Goal: Task Accomplishment & Management: Manage account settings

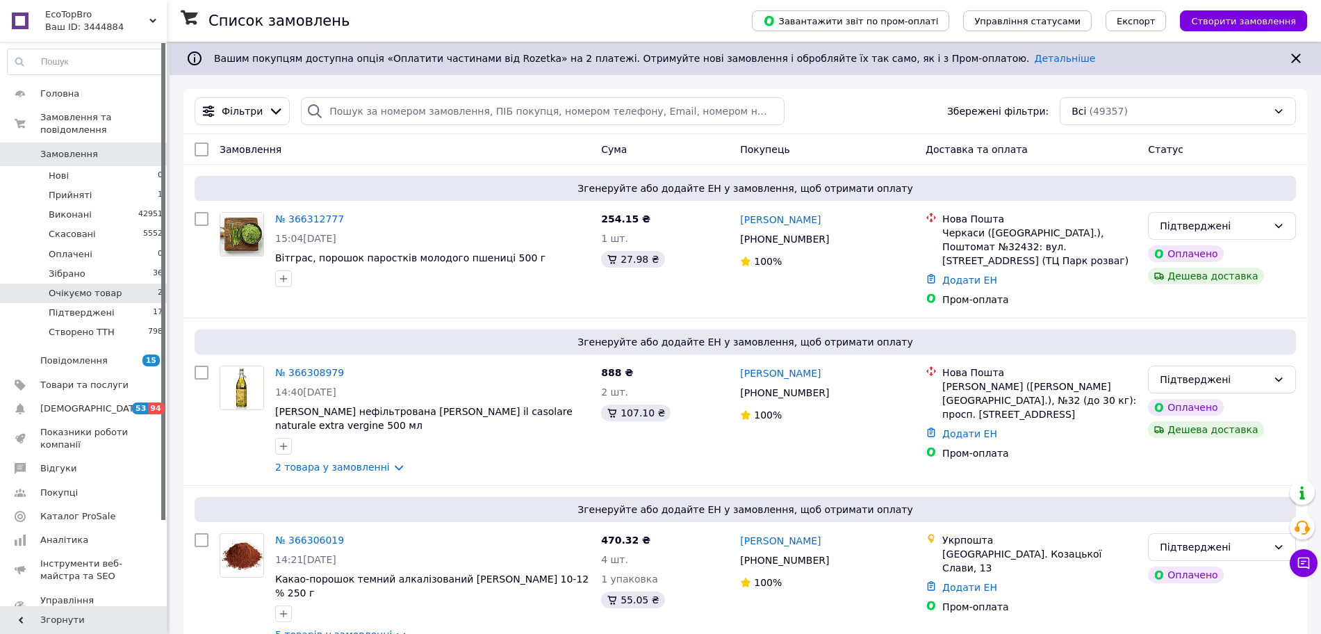
drag, startPoint x: 109, startPoint y: 296, endPoint x: 120, endPoint y: 273, distance: 25.5
click at [109, 303] on li "Підтверджені 17" at bounding box center [85, 312] width 171 height 19
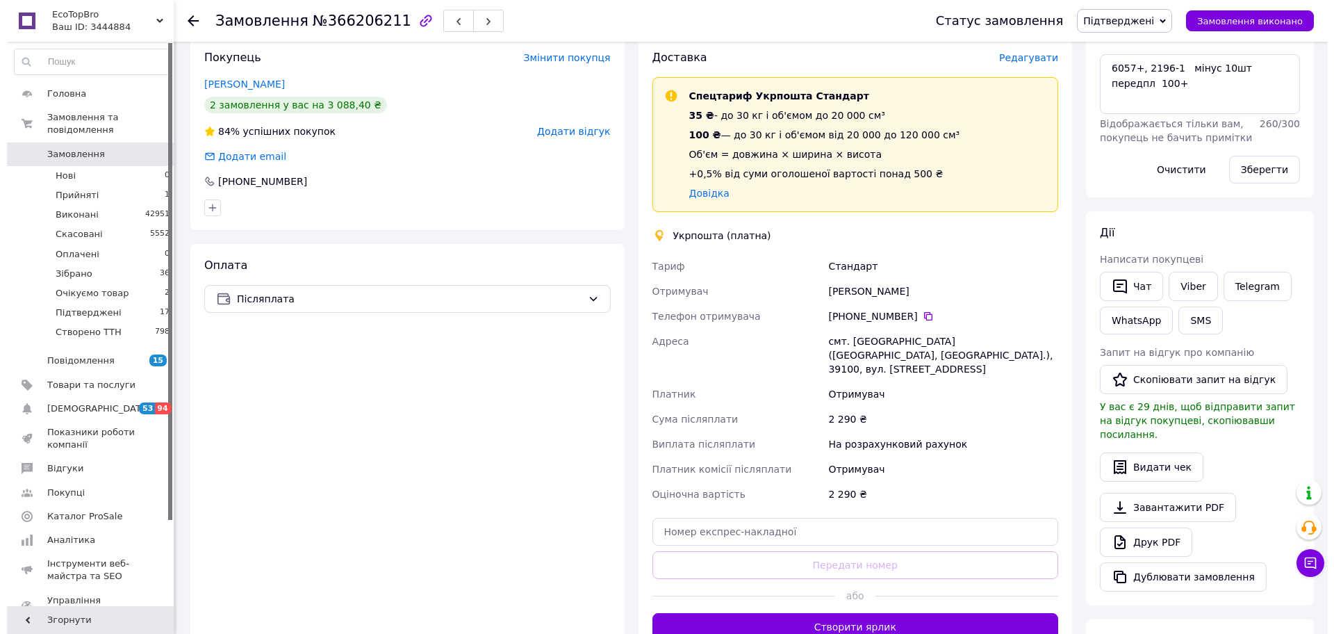
scroll to position [261, 0]
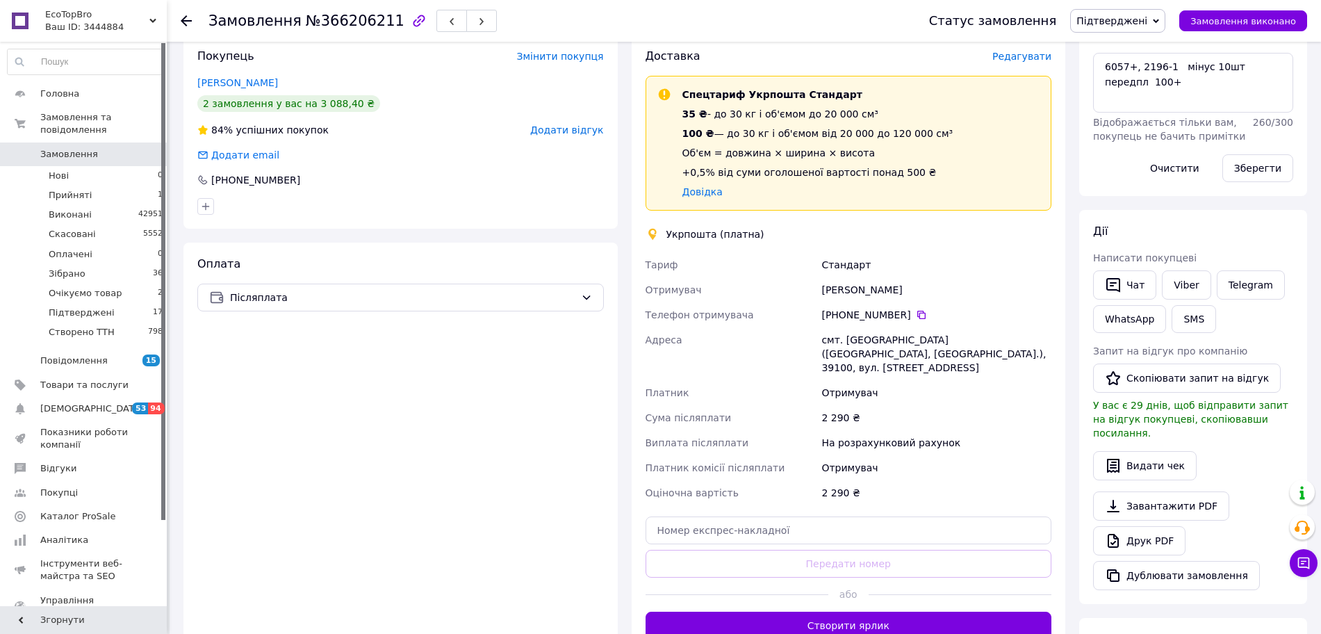
click at [1034, 53] on span "Редагувати" at bounding box center [1021, 56] width 59 height 11
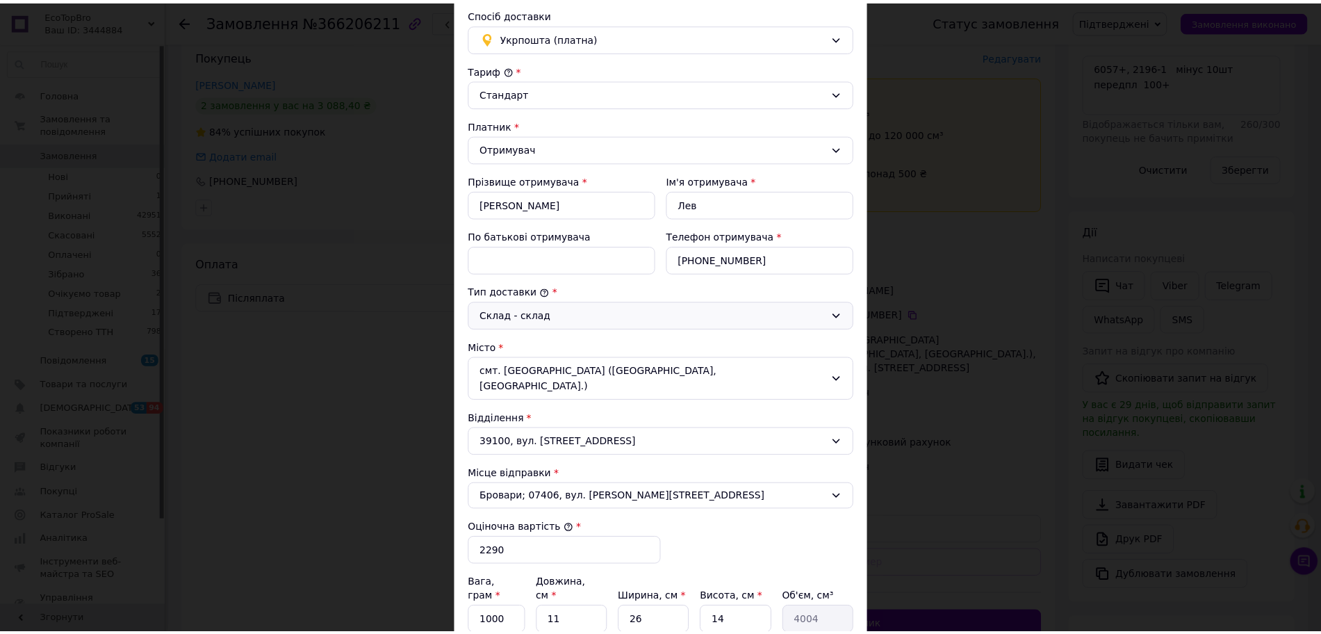
scroll to position [365, 0]
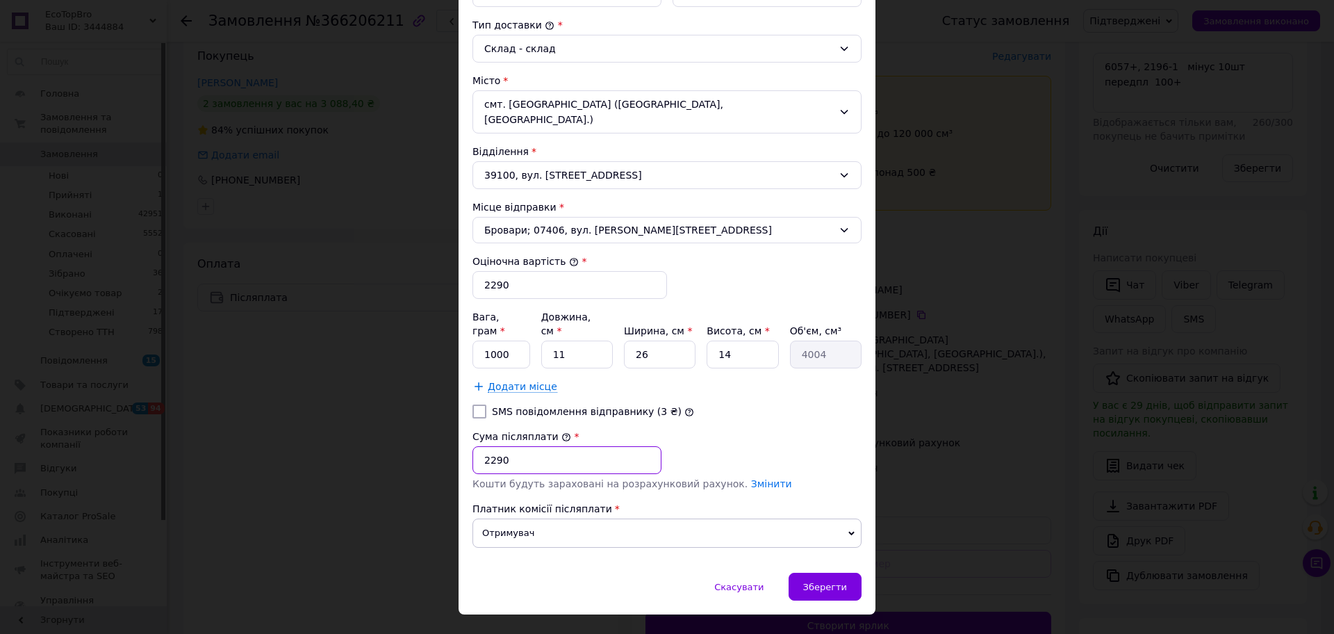
click at [491, 446] on input "2290" at bounding box center [567, 460] width 189 height 28
type input "2190"
click at [810, 573] on div "Зберегти" at bounding box center [825, 587] width 73 height 28
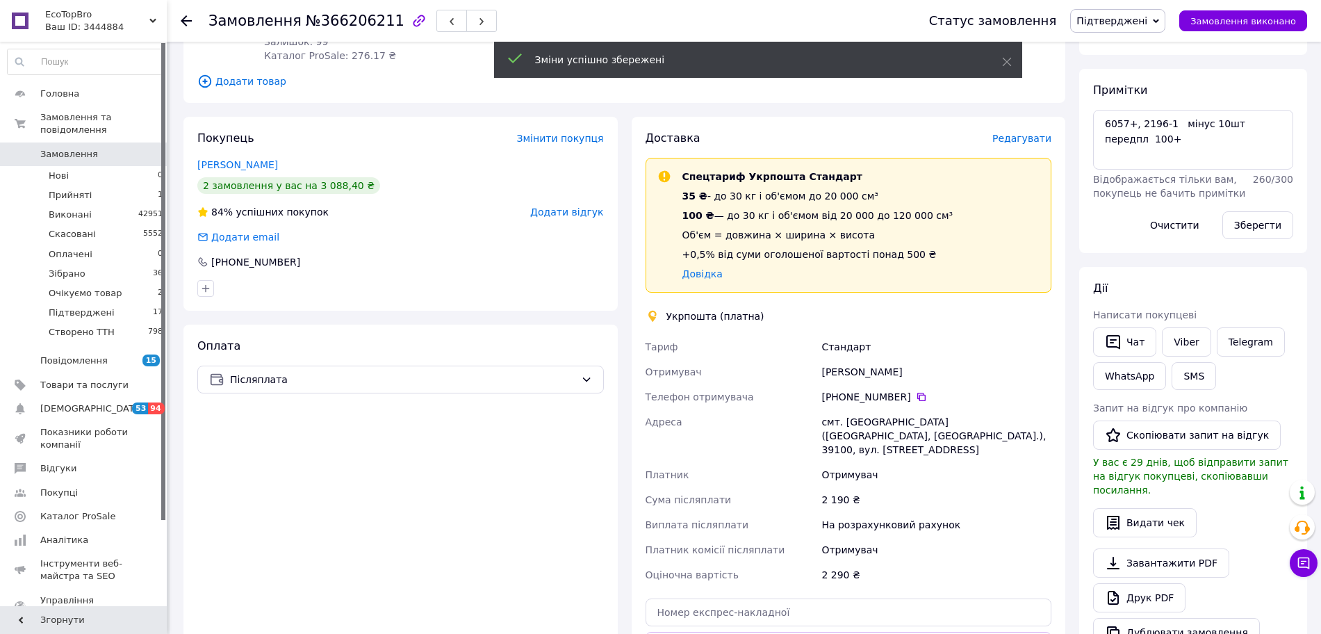
scroll to position [174, 0]
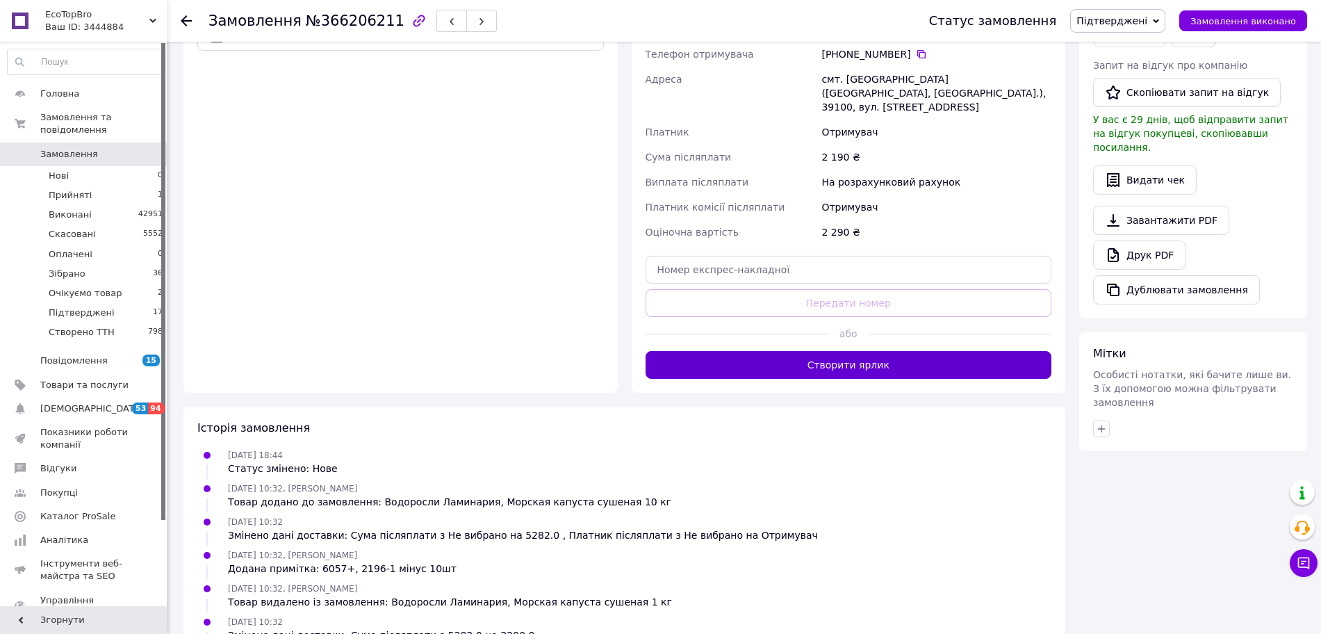
click at [888, 351] on button "Створити ярлик" at bounding box center [849, 365] width 407 height 28
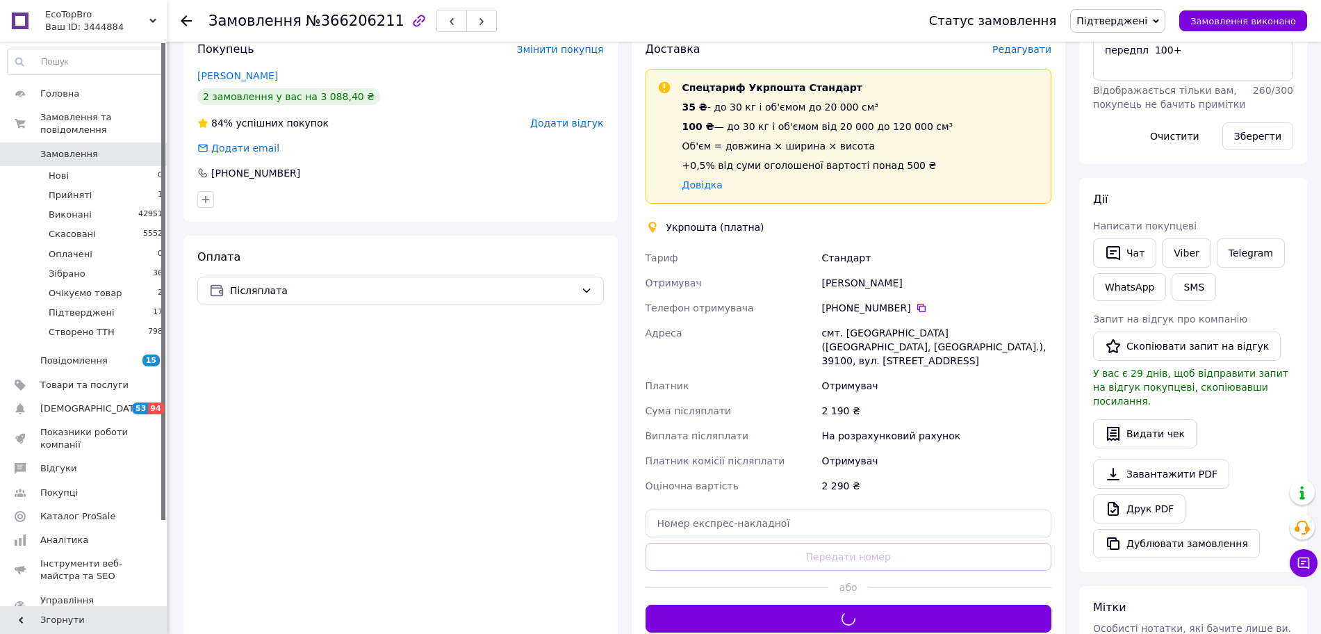
scroll to position [261, 0]
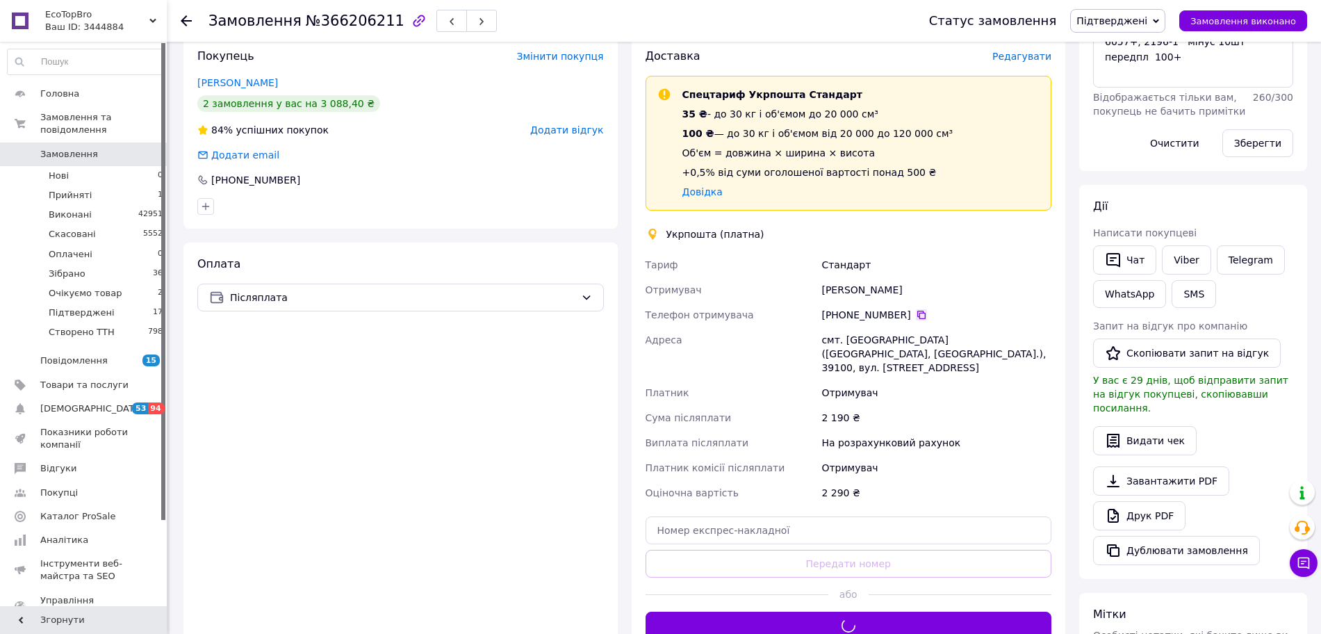
click at [917, 315] on icon at bounding box center [921, 315] width 8 height 8
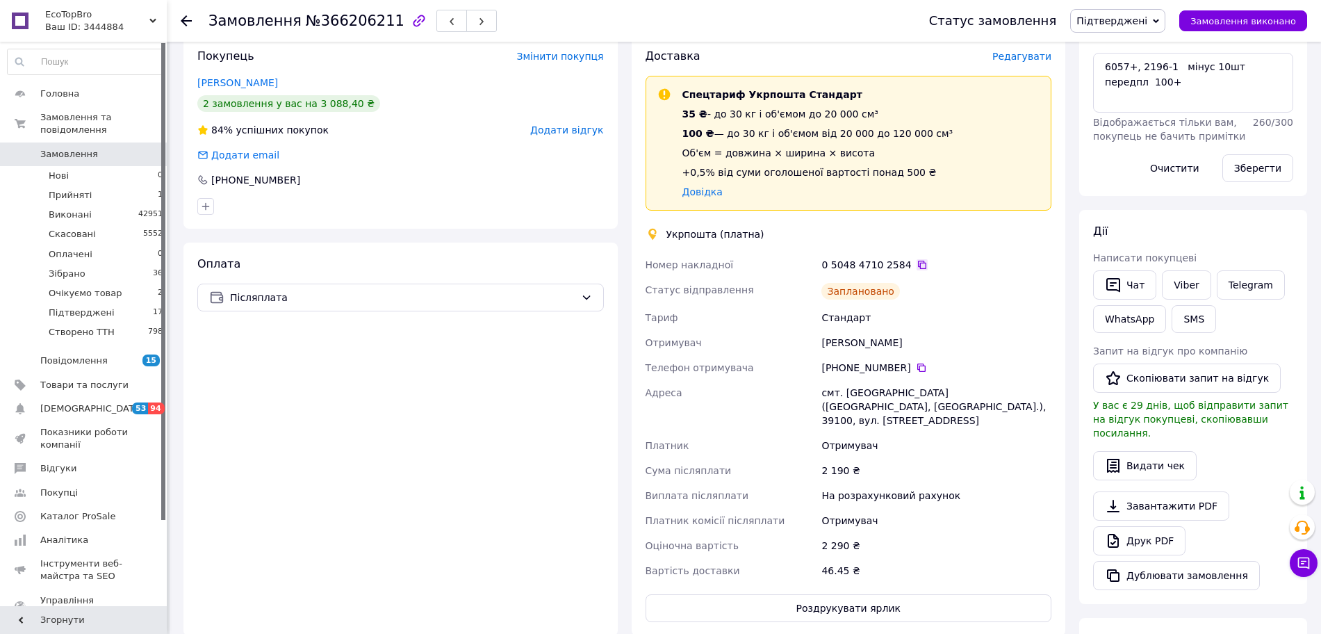
click at [917, 264] on icon at bounding box center [922, 264] width 11 height 11
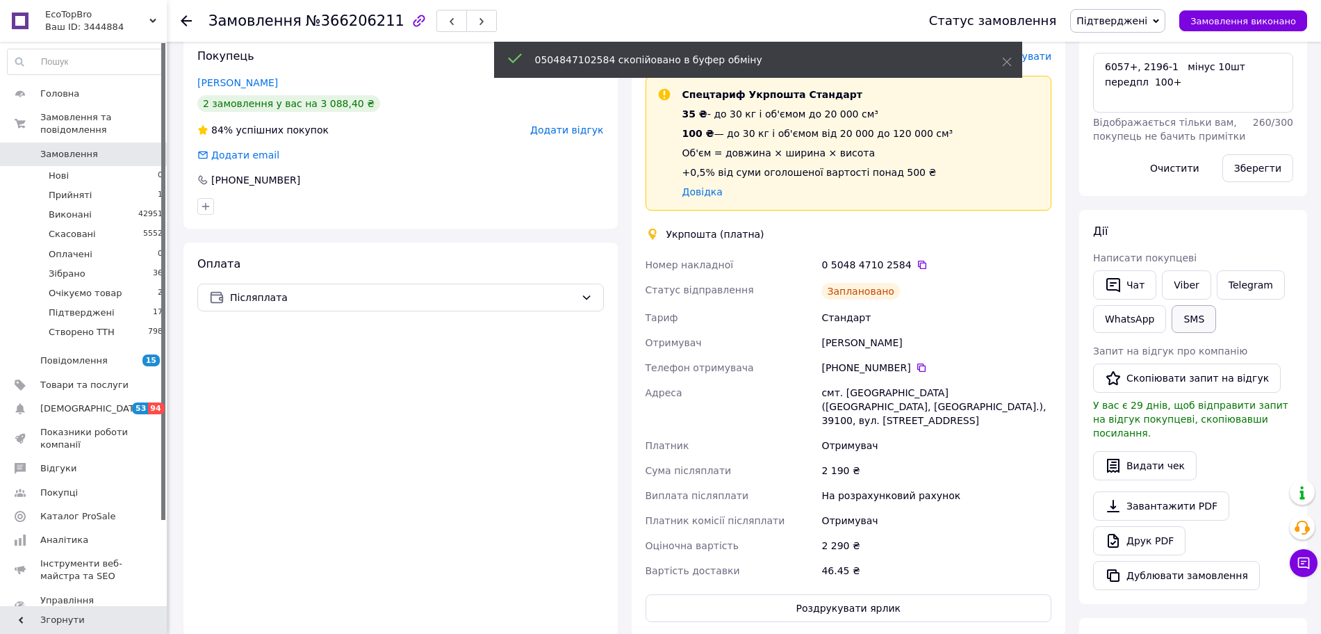
click at [1183, 316] on button "SMS" at bounding box center [1194, 319] width 44 height 28
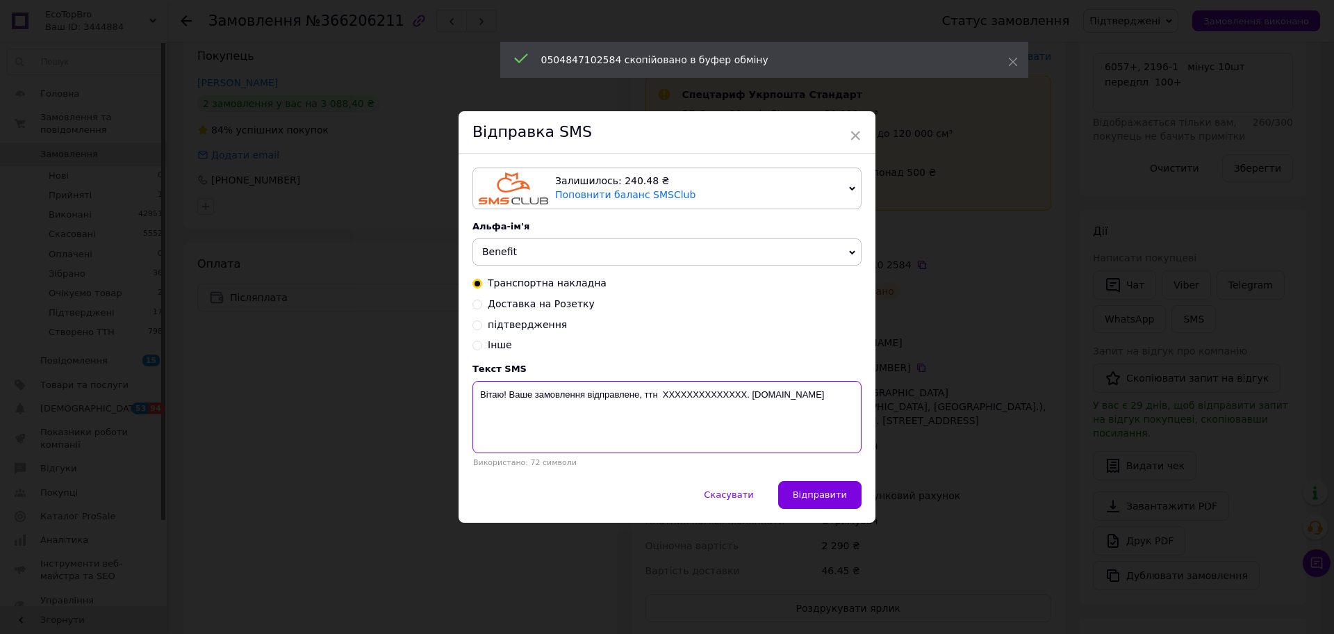
click at [700, 396] on textarea "Вітаю! Ваше замовлення відправлене, ттн XXXXXXXXXXXXXX. Bene-fit.com.ua" at bounding box center [667, 417] width 389 height 72
paste textarea "0504847102584"
type textarea "Вітаю! Ваше замовлення відправлене, ттн 0504847102584. Bene-fit.com.ua"
click at [826, 486] on button "Відправити" at bounding box center [819, 495] width 83 height 28
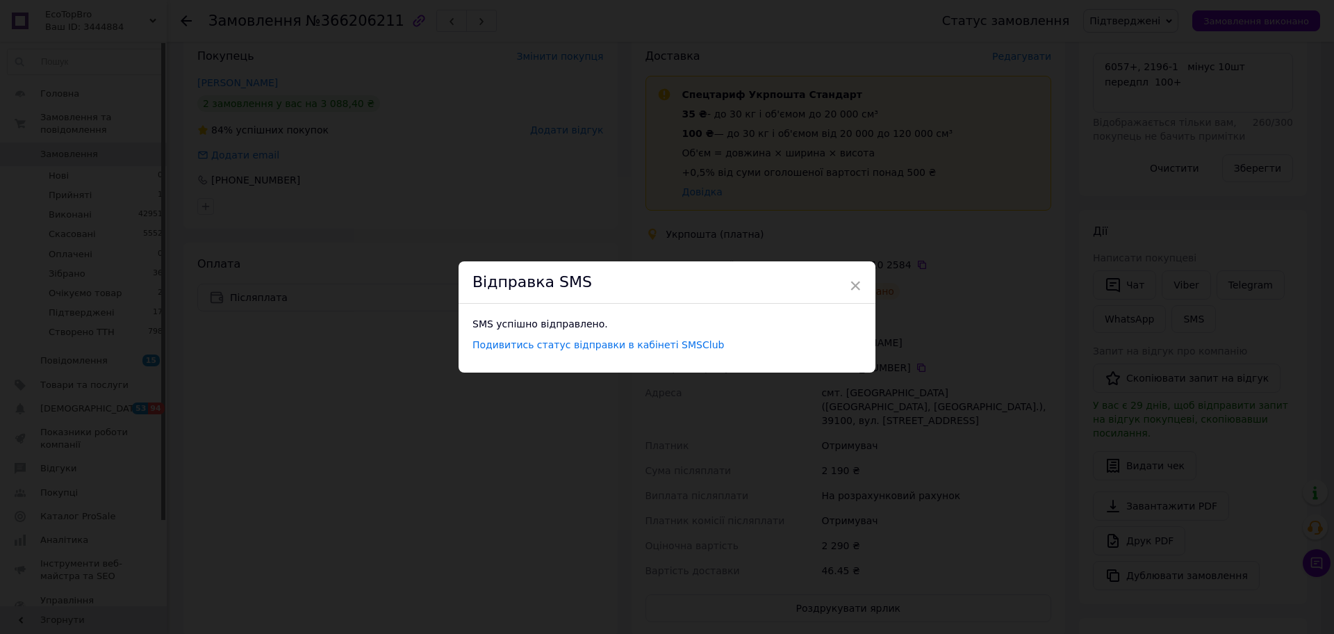
click at [916, 403] on div "× Відправка SMS SMS успішно відправлено. Подивитись статус відправки в кабінеті…" at bounding box center [667, 317] width 1334 height 634
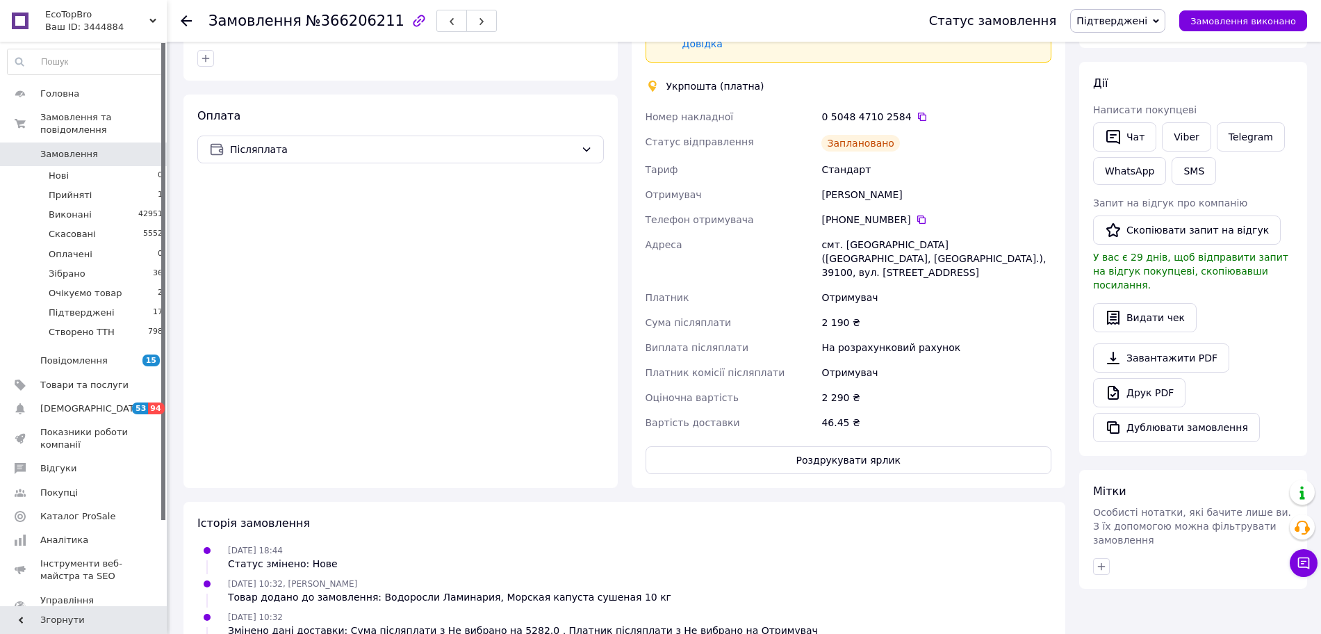
scroll to position [434, 0]
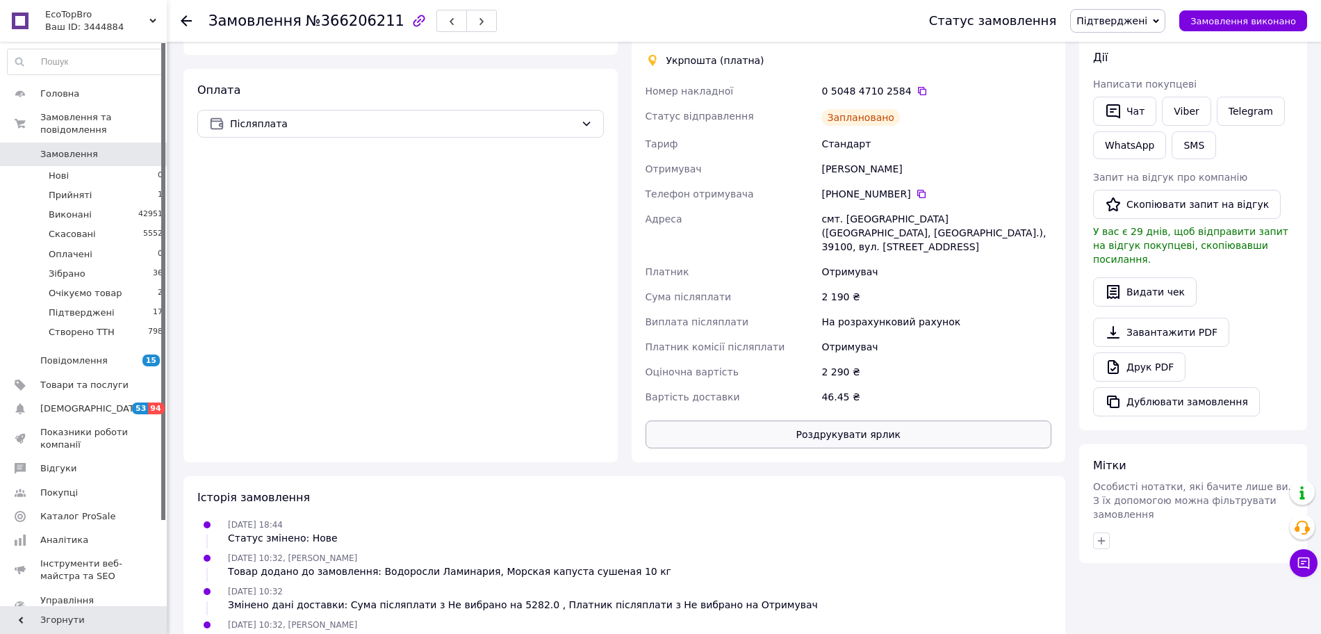
click at [880, 420] on button "Роздрукувати ярлик" at bounding box center [849, 434] width 407 height 28
click at [1154, 9] on span "Підтверджені" at bounding box center [1117, 21] width 95 height 24
click at [1123, 133] on li "Зібрано" at bounding box center [1118, 132] width 94 height 21
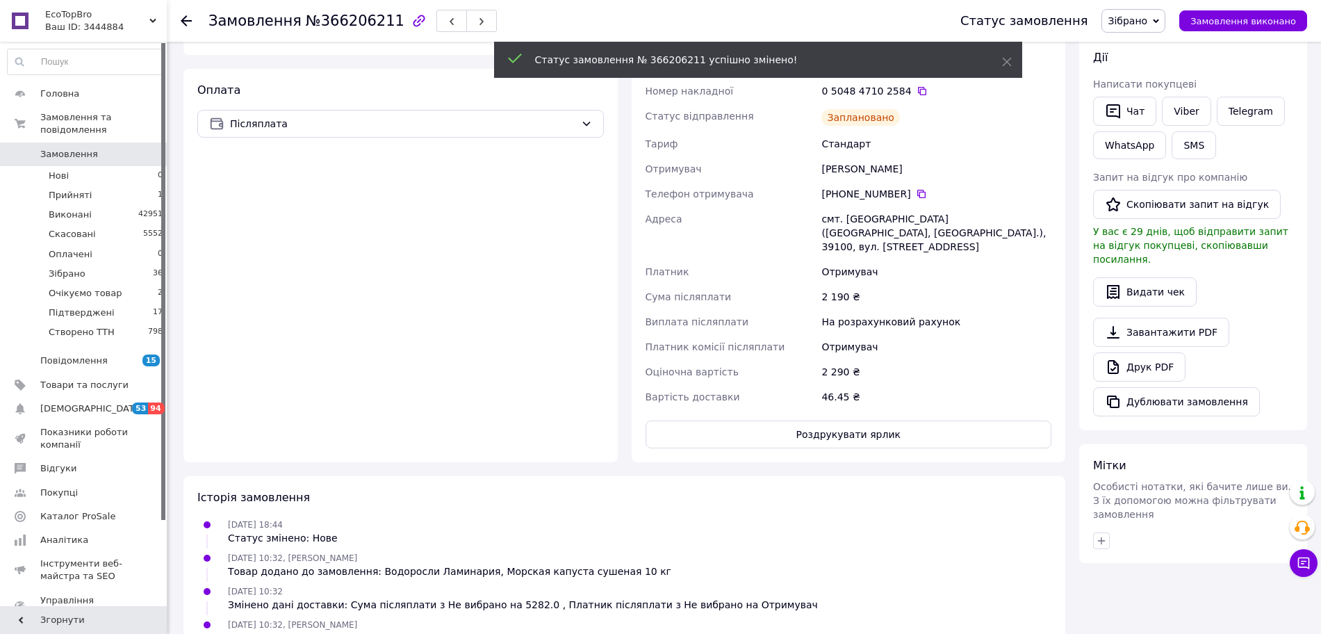
scroll to position [44, 0]
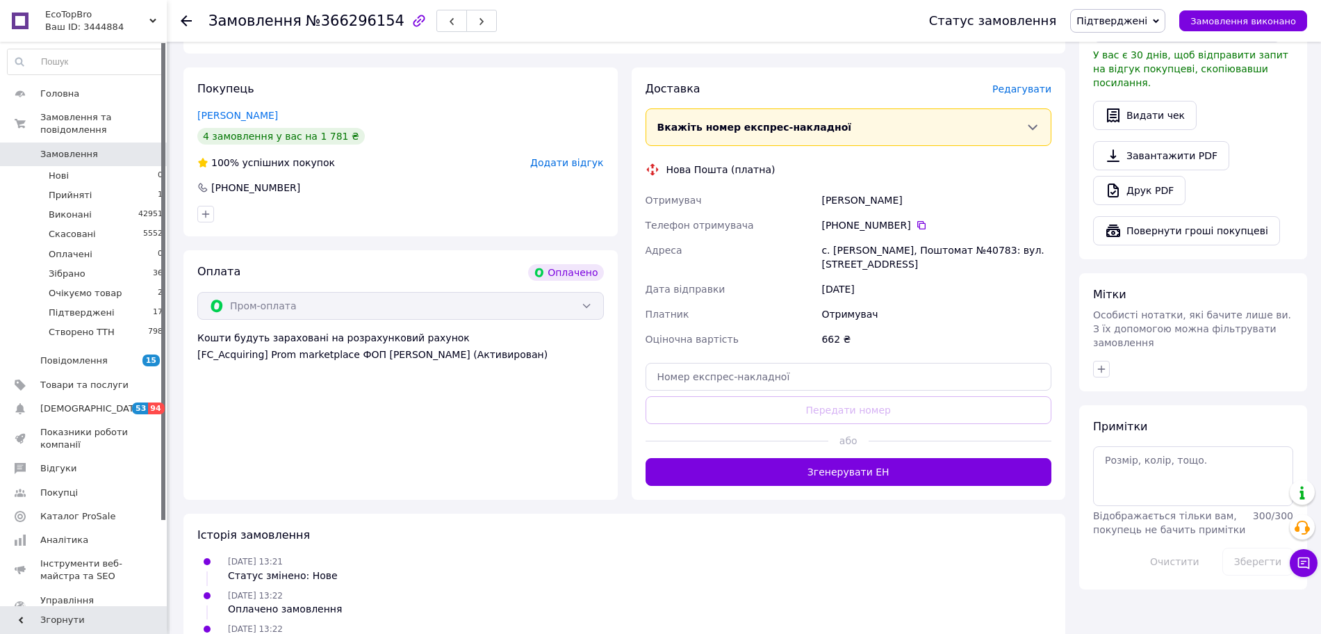
scroll to position [782, 0]
click at [917, 220] on icon at bounding box center [921, 224] width 8 height 8
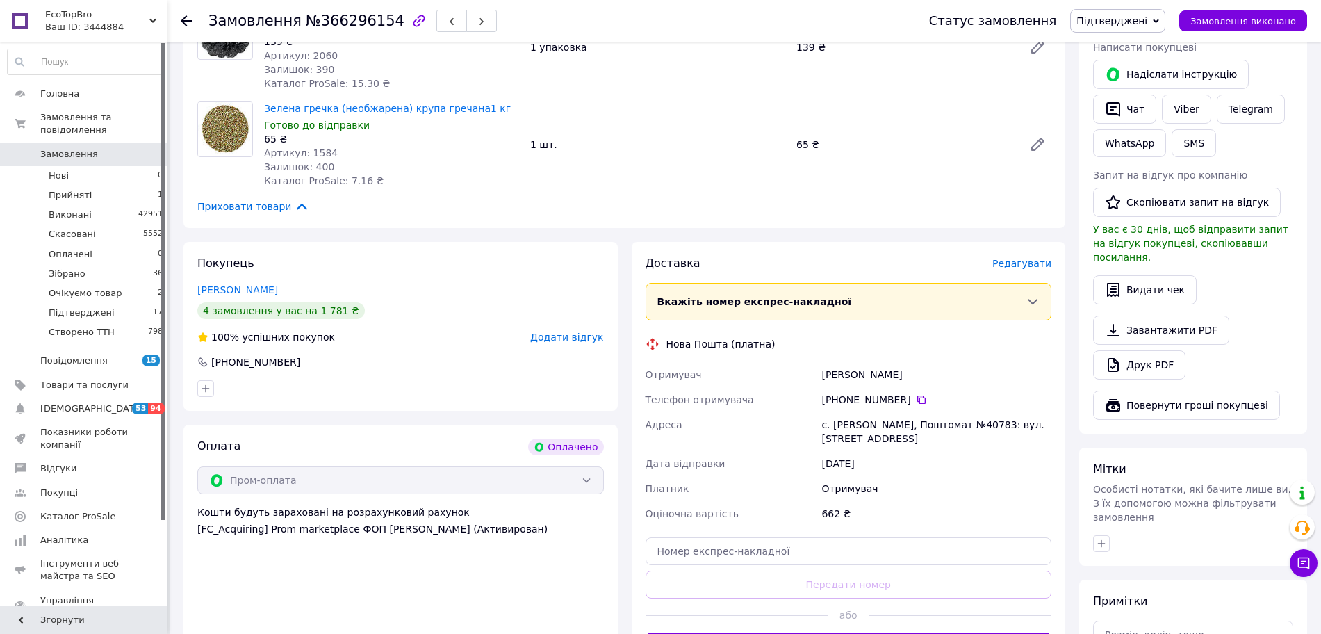
scroll to position [608, 0]
click at [862, 536] on input "text" at bounding box center [849, 550] width 407 height 28
paste input "20451269149915"
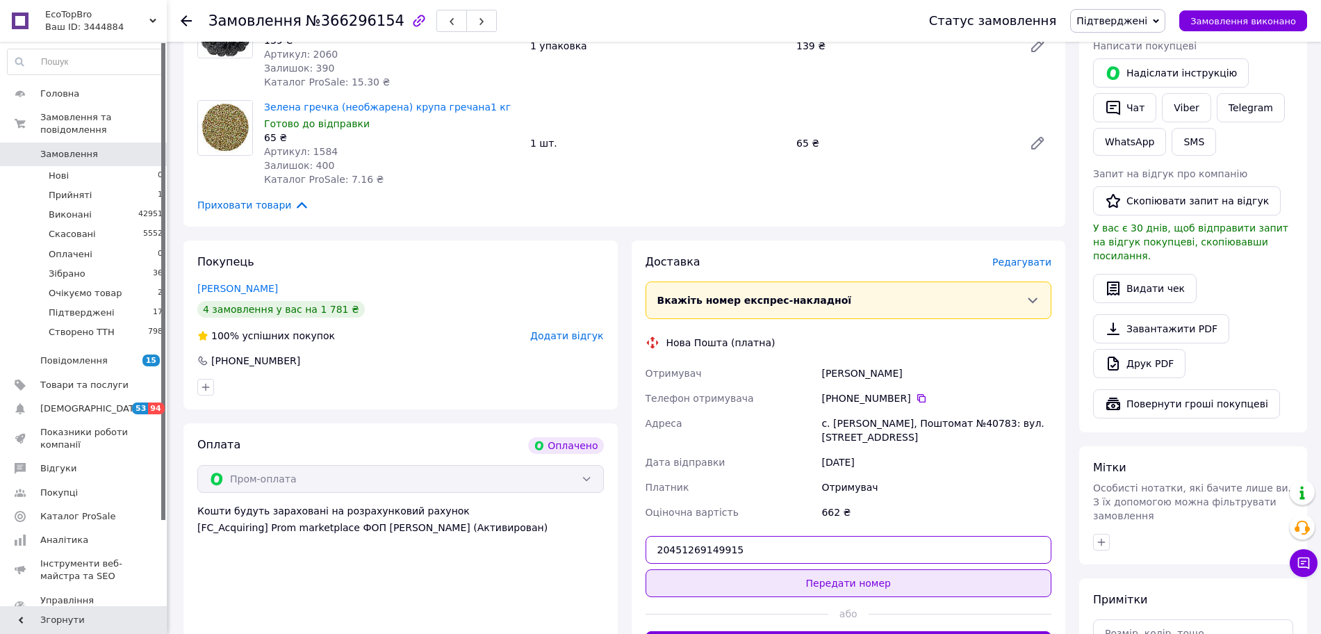
type input "20451269149915"
drag, startPoint x: 870, startPoint y: 567, endPoint x: 1140, endPoint y: 75, distance: 561.0
click at [871, 569] on button "Передати номер" at bounding box center [849, 583] width 407 height 28
drag, startPoint x: 1153, startPoint y: 13, endPoint x: 1156, endPoint y: 47, distance: 34.9
click at [1153, 13] on span "Підтверджені" at bounding box center [1117, 21] width 95 height 24
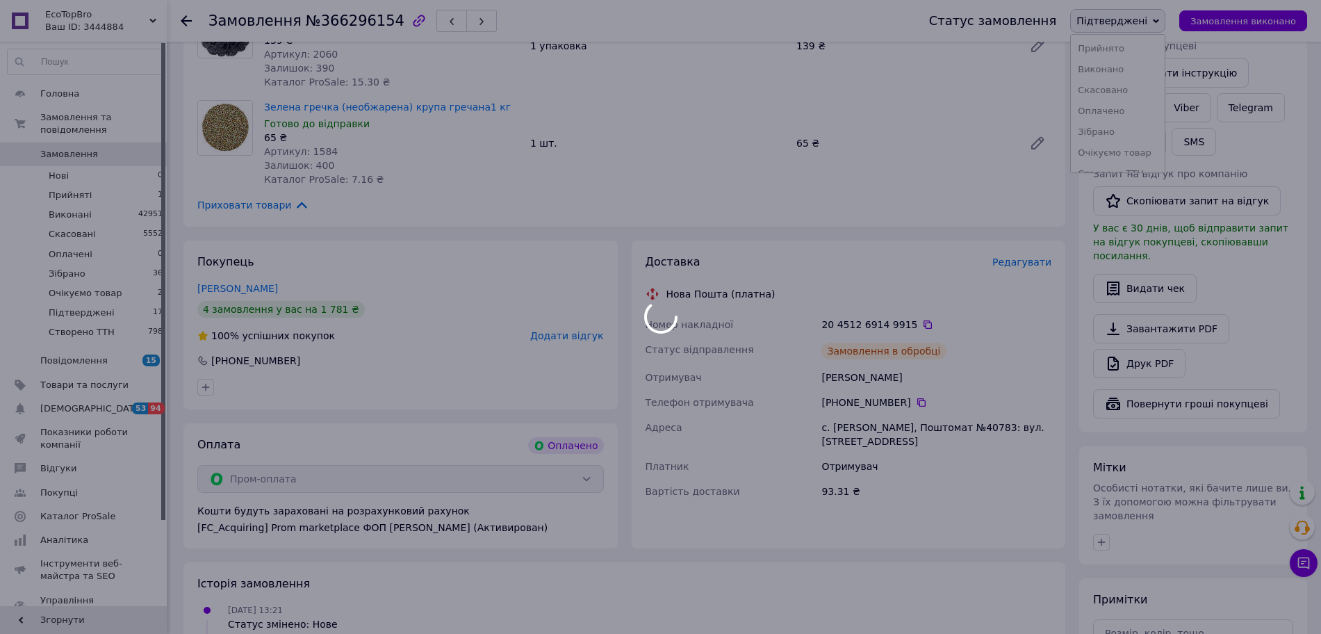
click at [1157, 167] on div at bounding box center [660, 317] width 1321 height 634
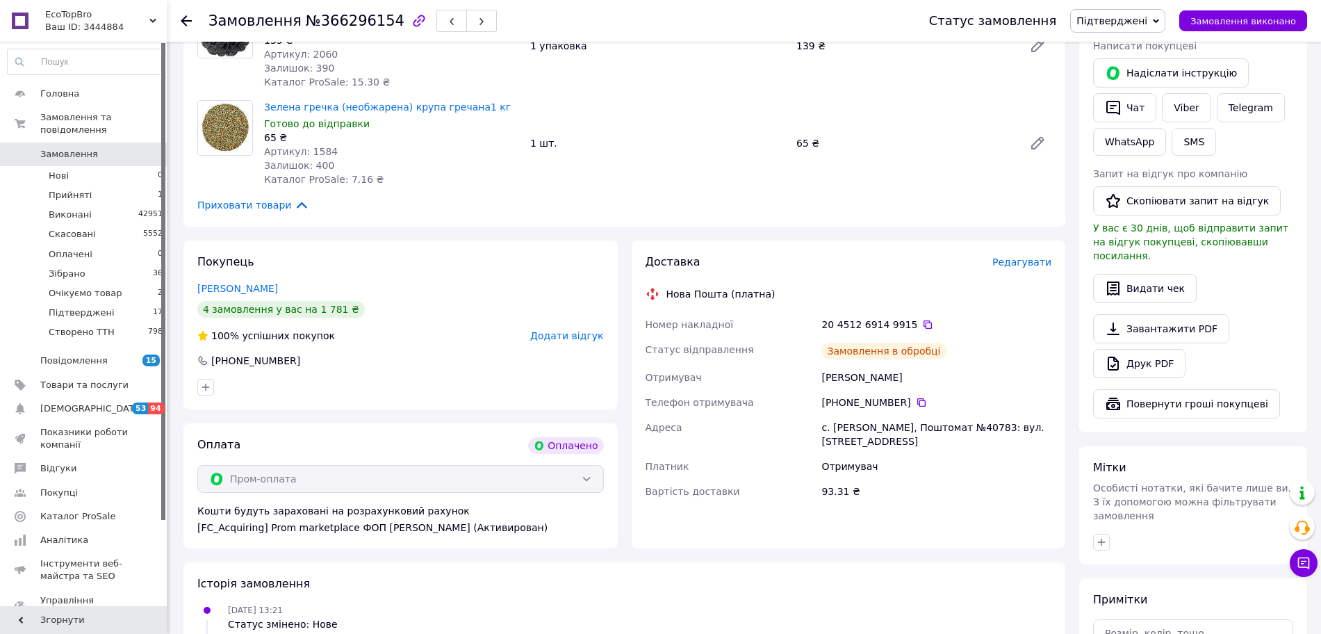
drag, startPoint x: 1145, startPoint y: 7, endPoint x: 1144, endPoint y: 26, distance: 19.5
click at [1144, 7] on div "Статус замовлення Підтверджені Прийнято Виконано Скасовано Оплачено Зібрано Очі…" at bounding box center [1104, 21] width 406 height 42
click at [1144, 26] on span "Підтверджені" at bounding box center [1111, 20] width 71 height 11
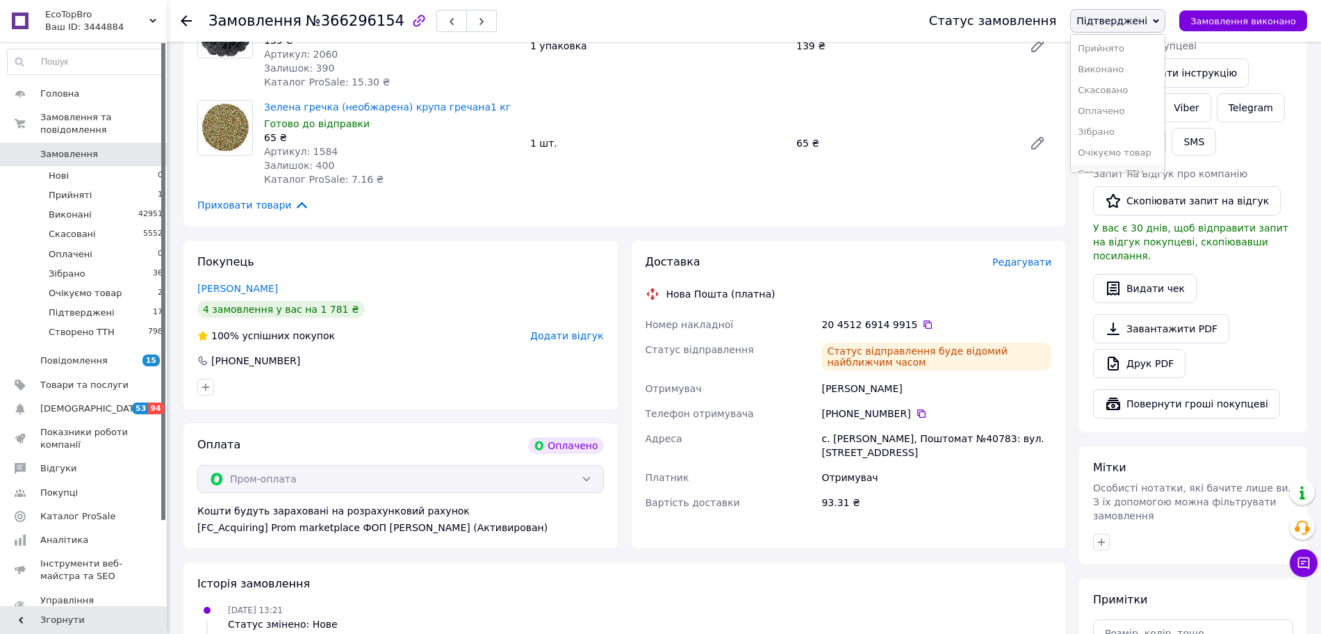
click at [1145, 164] on li "Створено ТТН" at bounding box center [1118, 173] width 94 height 21
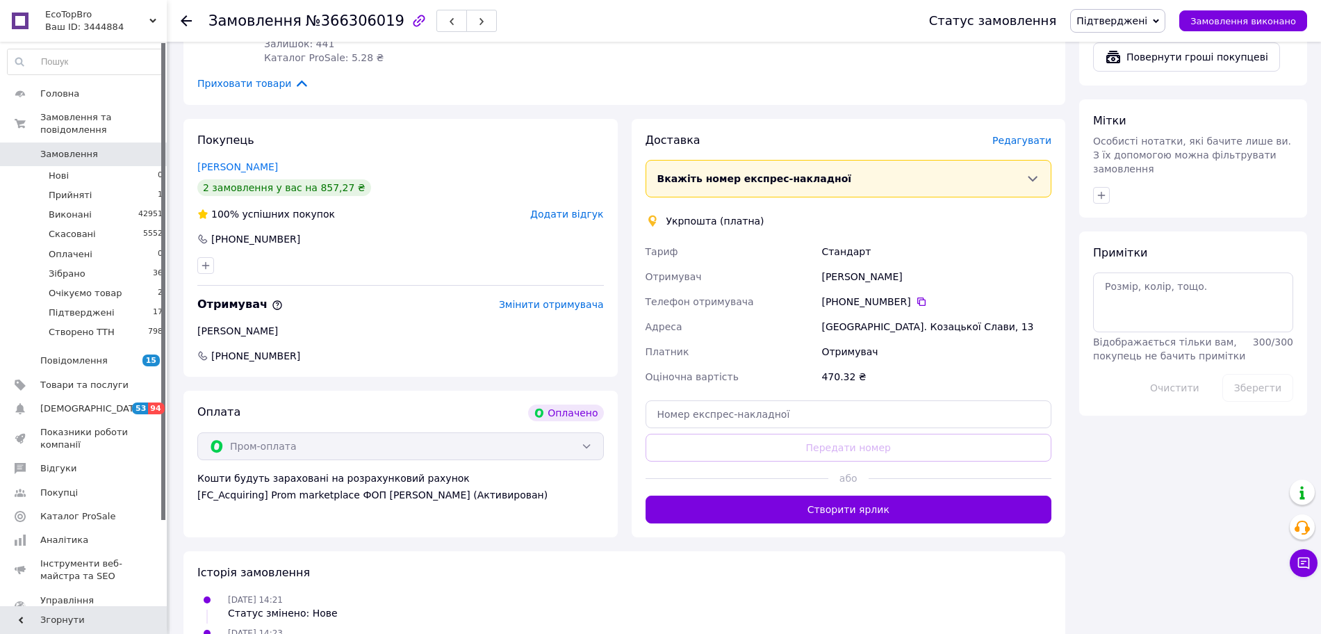
scroll to position [955, 0]
drag, startPoint x: 923, startPoint y: 488, endPoint x: 930, endPoint y: 407, distance: 80.9
click at [923, 495] on button "Створити ярлик" at bounding box center [849, 509] width 407 height 28
drag, startPoint x: 908, startPoint y: 274, endPoint x: 837, endPoint y: 325, distance: 87.2
click at [916, 295] on icon at bounding box center [921, 300] width 11 height 11
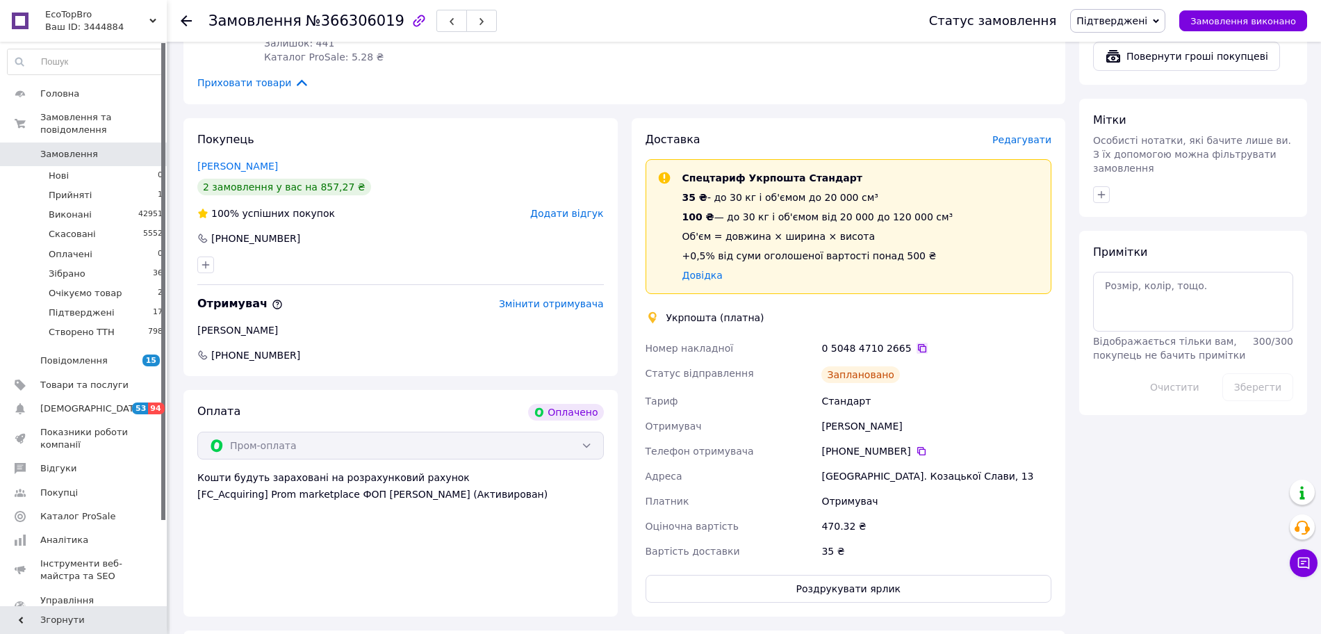
click at [917, 343] on icon at bounding box center [922, 348] width 11 height 11
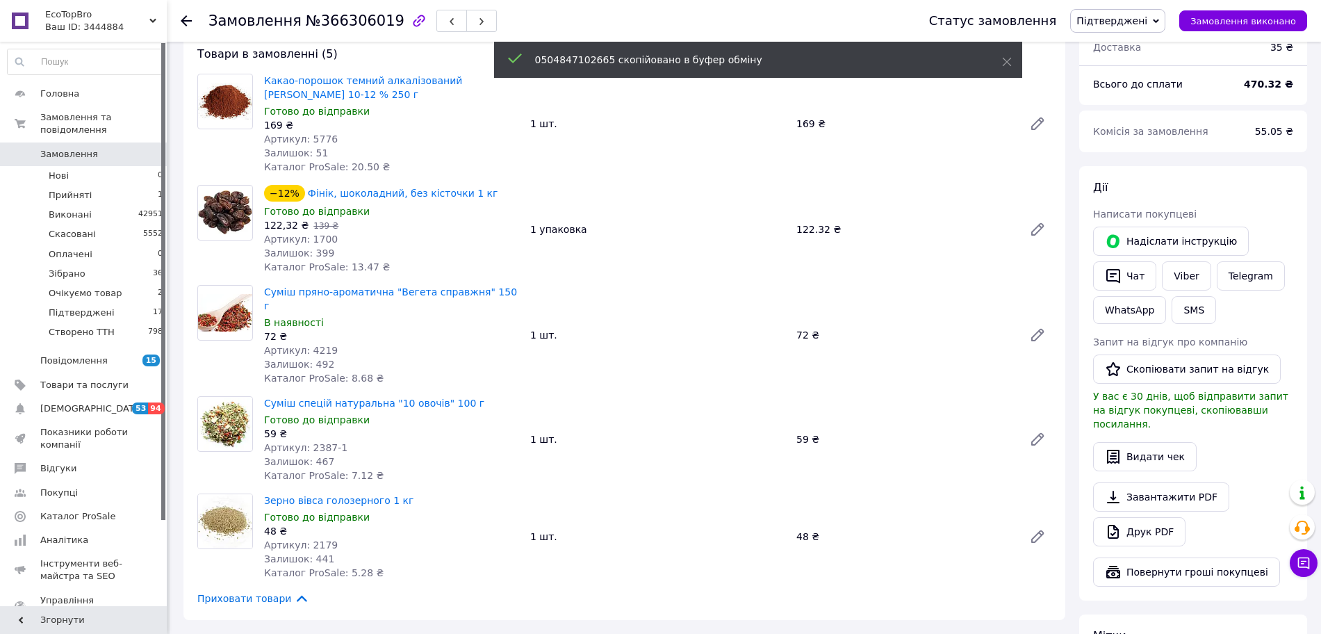
scroll to position [347, 0]
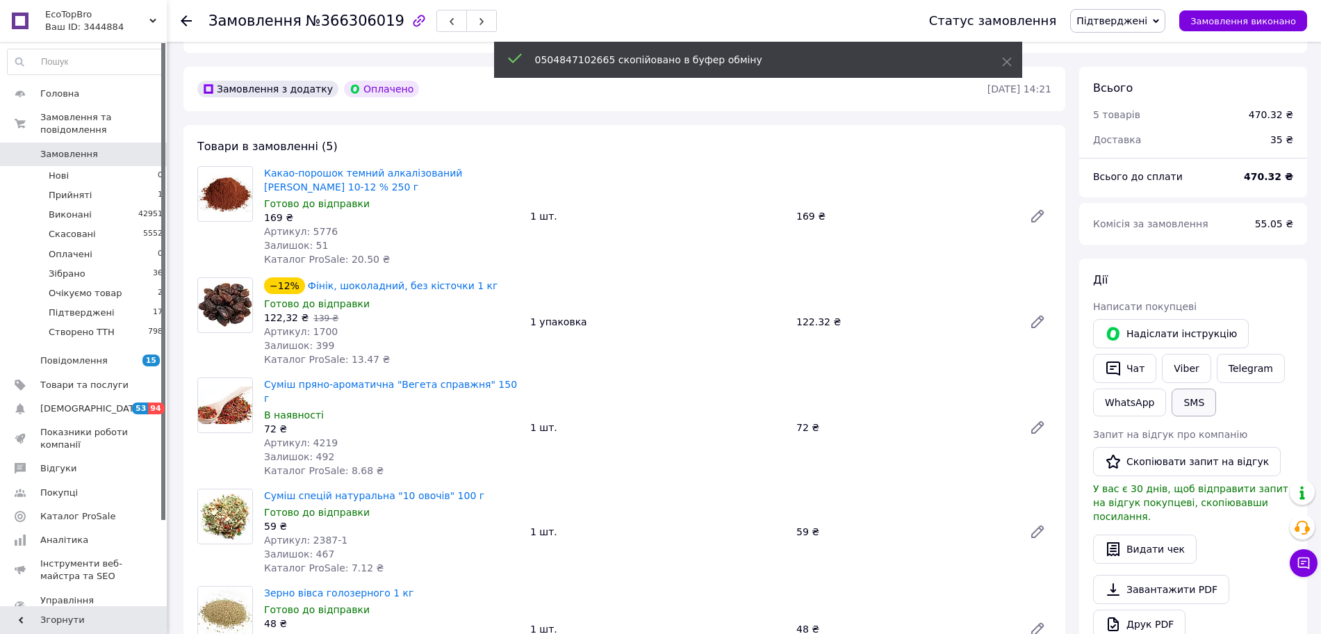
click at [1190, 390] on button "SMS" at bounding box center [1194, 402] width 44 height 28
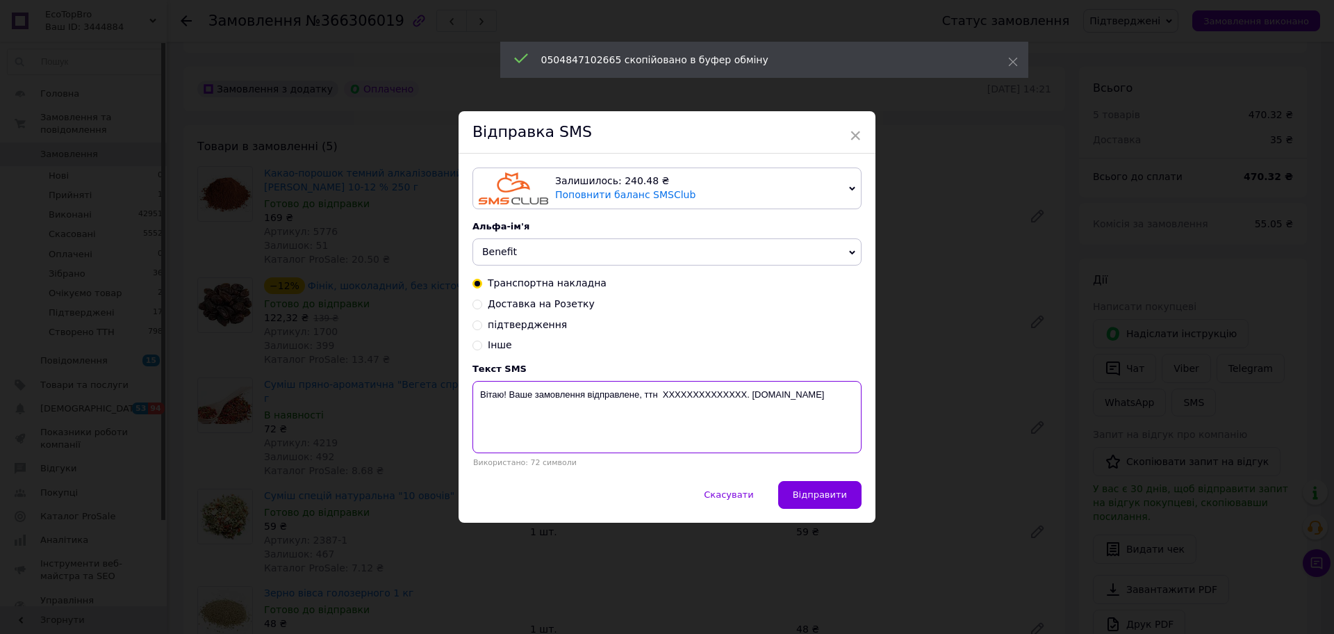
click at [736, 392] on textarea "Вітаю! Ваше замовлення відправлене, ттн XXXXXXXXXXXXXX. [DOMAIN_NAME]" at bounding box center [667, 417] width 389 height 72
paste textarea "0504847102665"
type textarea "Вітаю! Ваше замовлення відправлене, ттн 0504847102665. Bene-fit.com.ua"
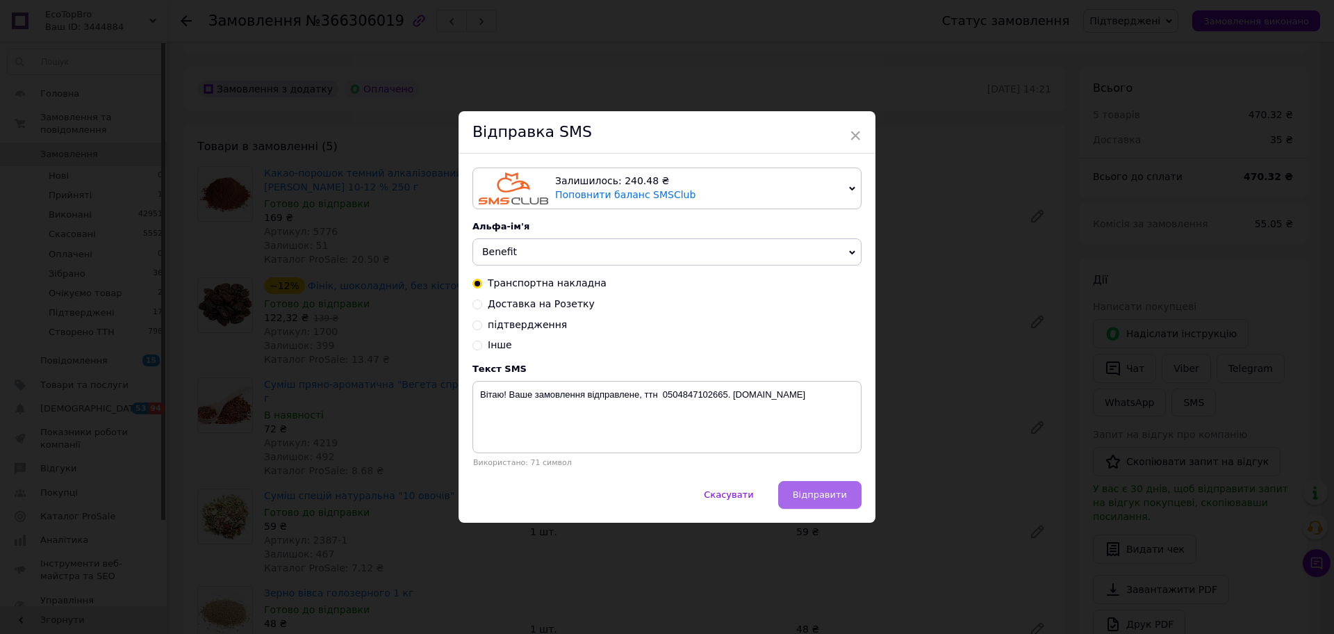
click at [832, 498] on span "Відправити" at bounding box center [820, 494] width 54 height 10
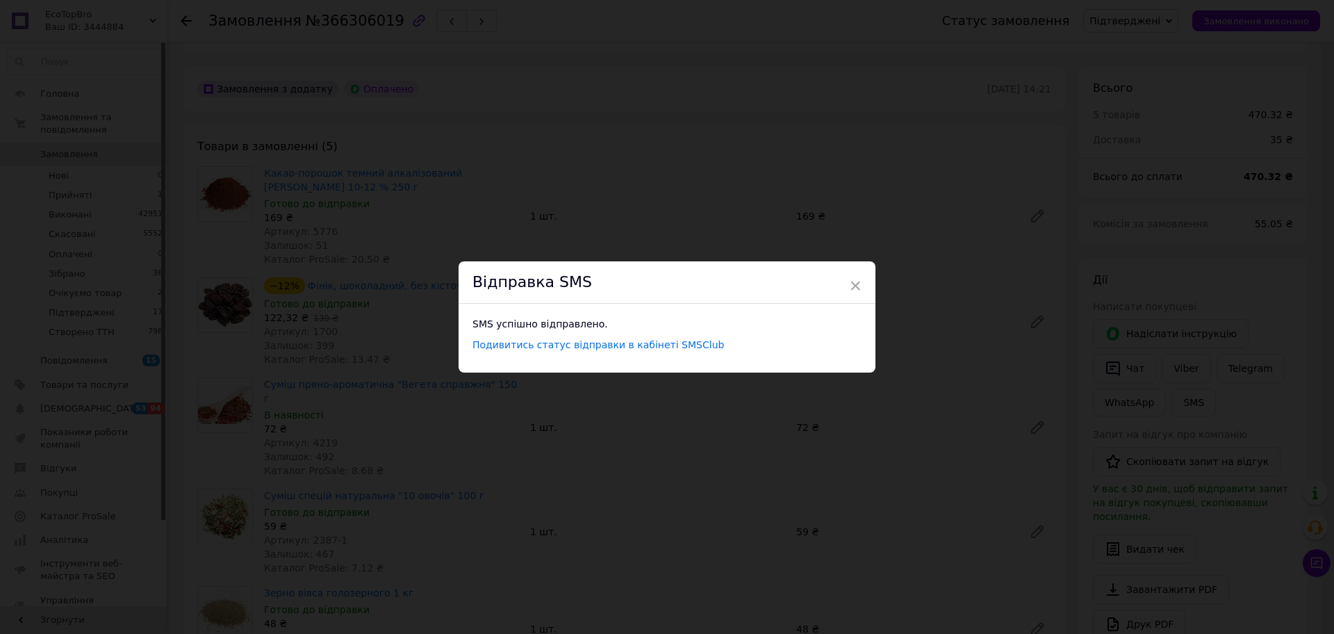
click at [866, 440] on div "× Відправка SMS SMS успішно відправлено. Подивитись статус відправки в кабінеті…" at bounding box center [667, 317] width 1334 height 634
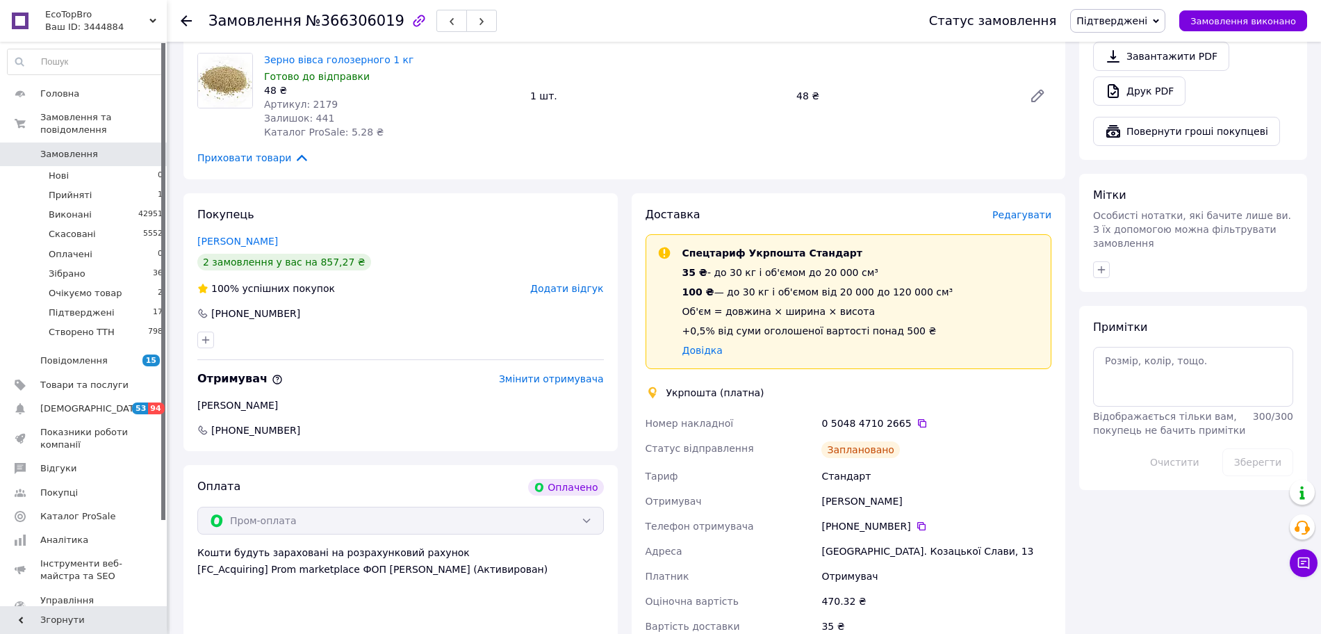
scroll to position [955, 0]
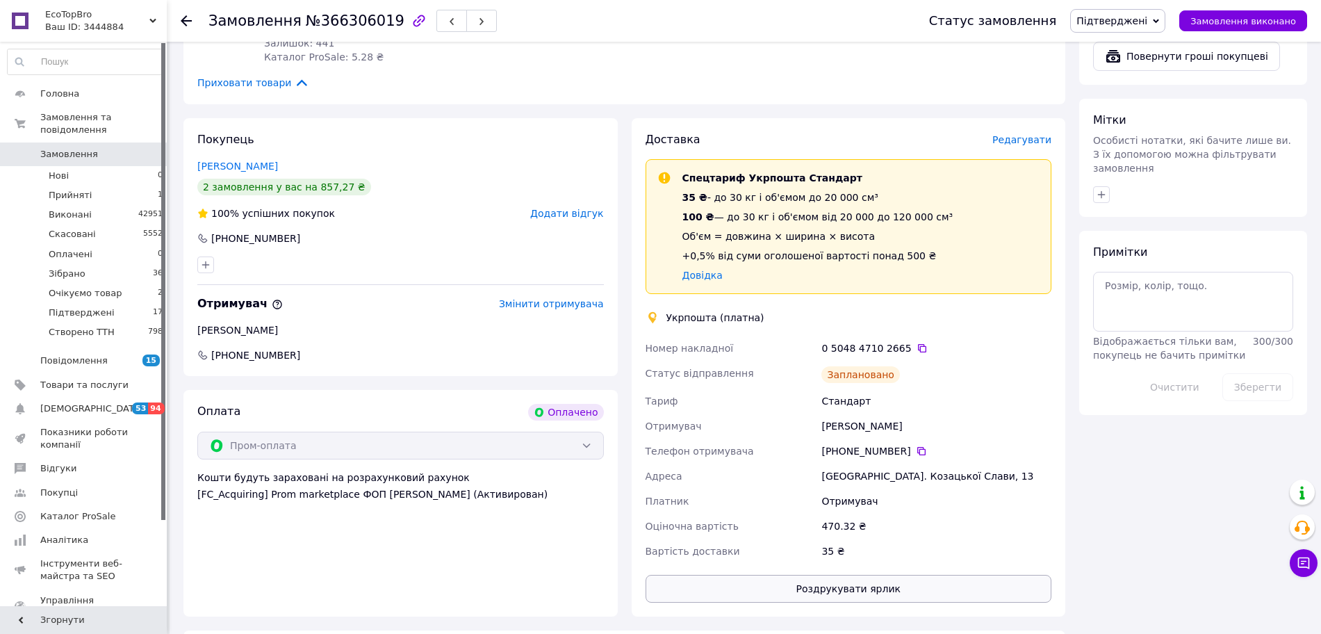
click at [887, 575] on button "Роздрукувати ярлик" at bounding box center [849, 589] width 407 height 28
click at [1117, 24] on span "Підтверджені" at bounding box center [1111, 20] width 71 height 11
drag, startPoint x: 1136, startPoint y: 133, endPoint x: 852, endPoint y: 53, distance: 295.2
click at [1135, 133] on li "Зібрано" at bounding box center [1118, 132] width 94 height 21
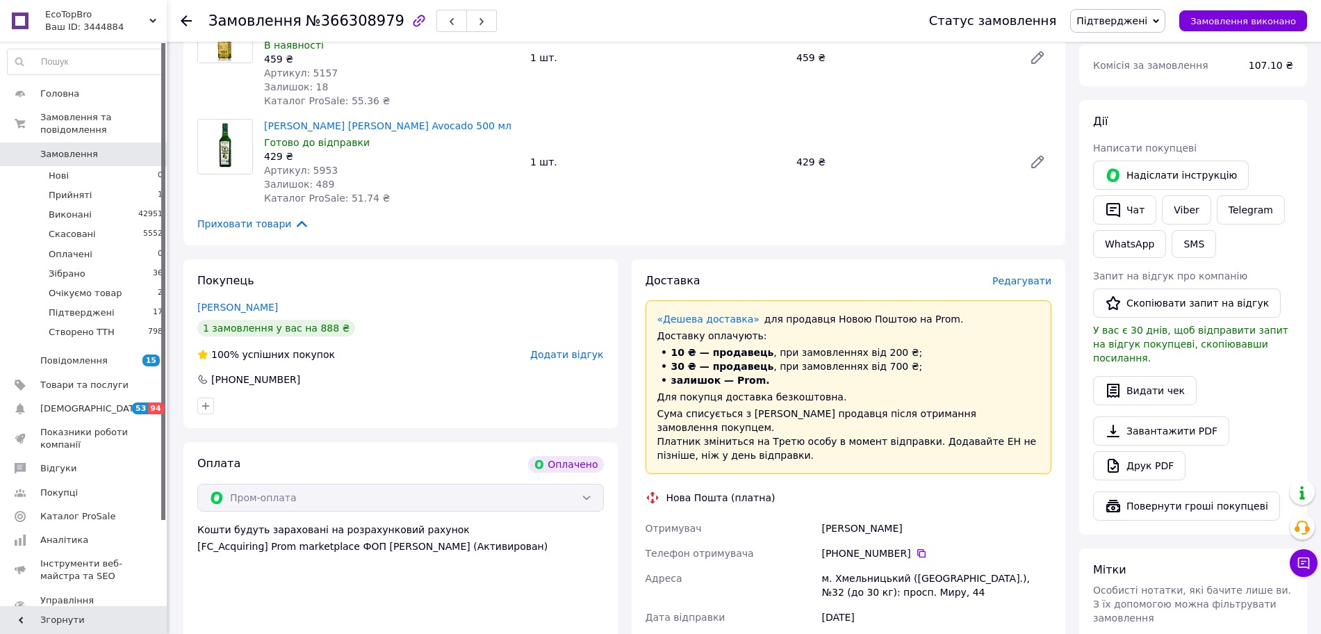
scroll to position [521, 0]
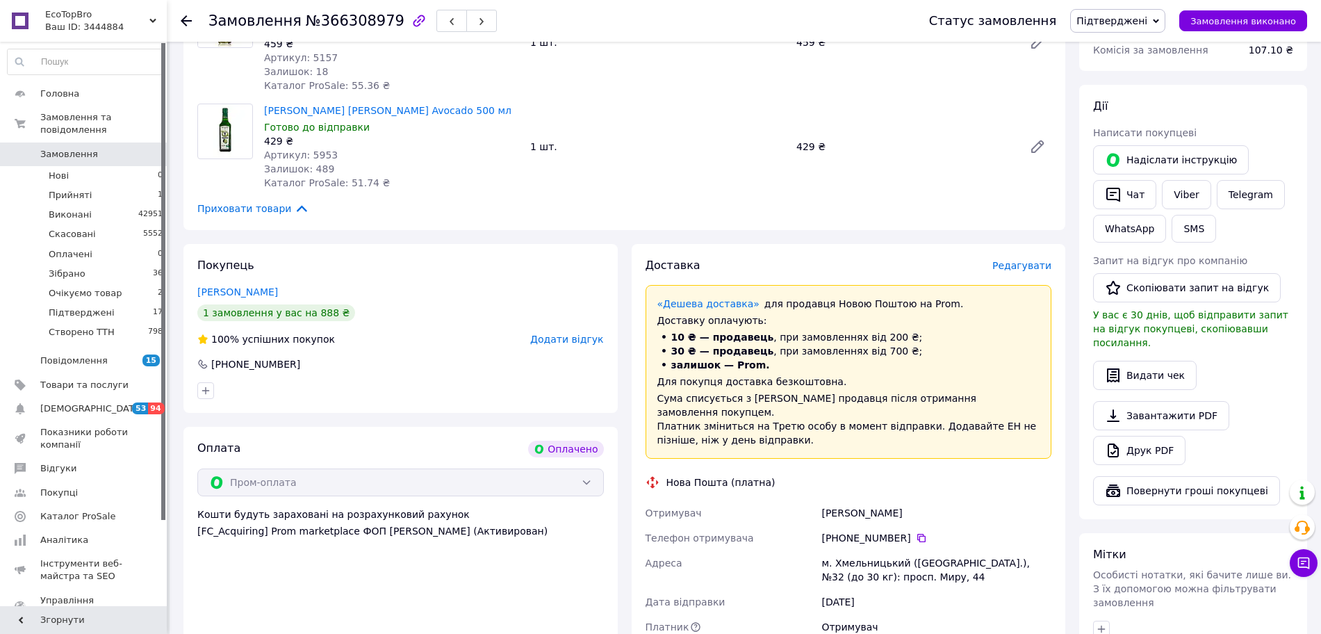
drag, startPoint x: 914, startPoint y: 510, endPoint x: 878, endPoint y: 514, distance: 36.4
click at [916, 532] on icon at bounding box center [921, 537] width 11 height 11
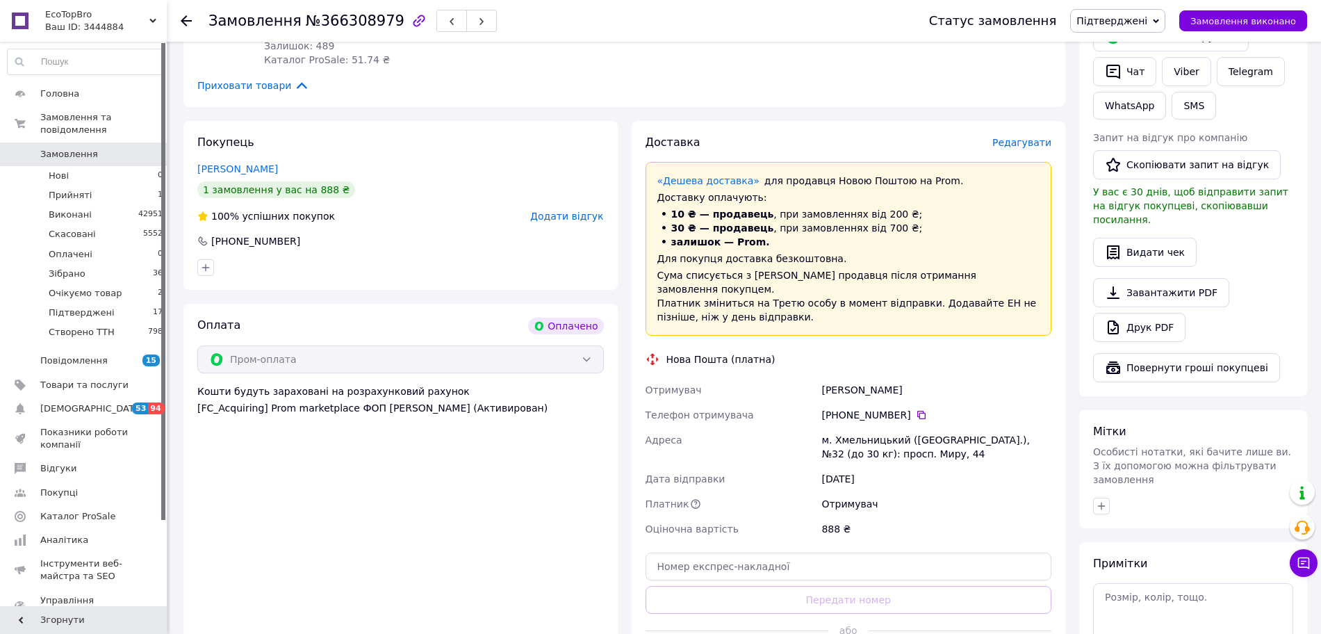
scroll to position [929, 0]
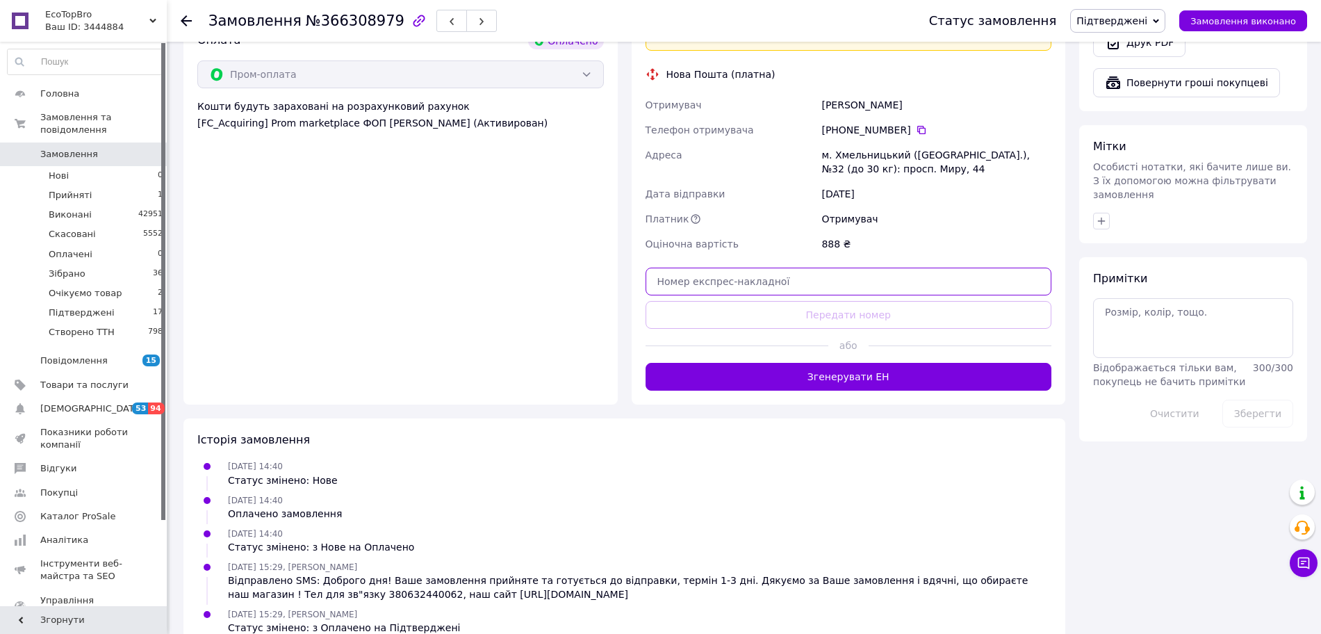
click at [782, 268] on input "text" at bounding box center [849, 282] width 407 height 28
paste input "20451269150448"
type input "20451269150448"
drag, startPoint x: 790, startPoint y: 288, endPoint x: 858, endPoint y: 210, distance: 103.9
click at [791, 301] on button "Передати номер" at bounding box center [849, 315] width 407 height 28
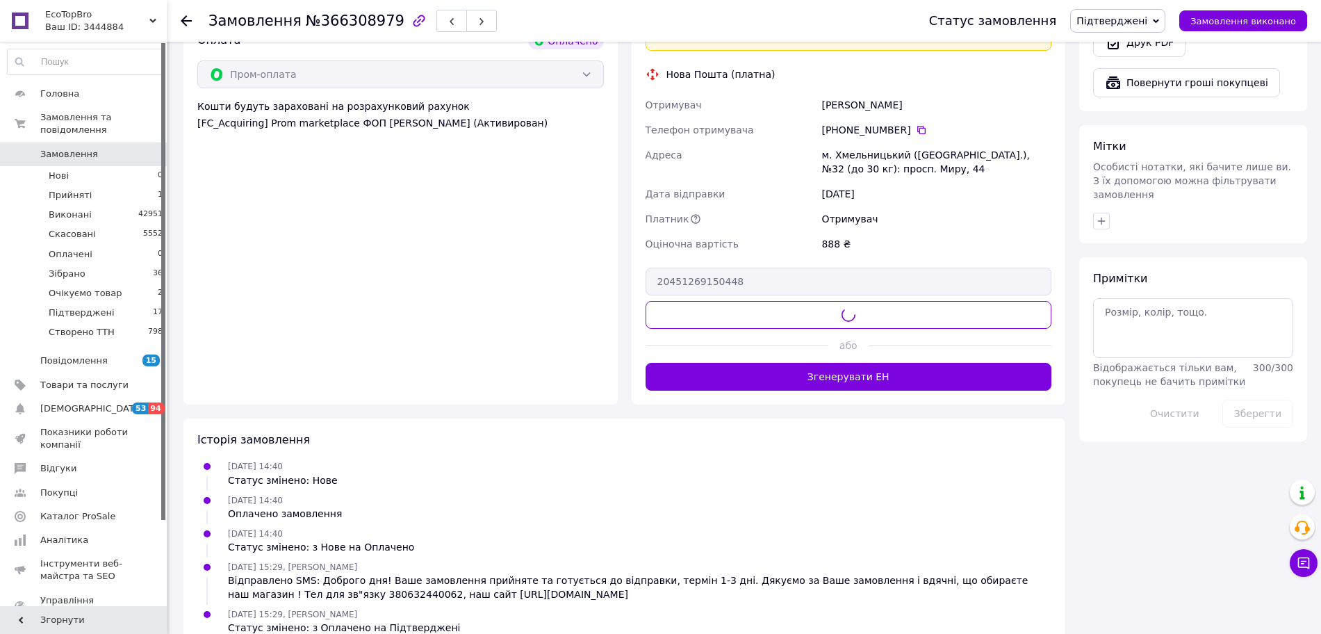
click at [1122, 3] on div "Статус замовлення Підтверджені Прийнято Виконано Скасовано Оплачено Зібрано Очі…" at bounding box center [1104, 21] width 406 height 42
click at [1126, 22] on span "Підтверджені" at bounding box center [1111, 20] width 71 height 11
click at [1147, 165] on li "Створено ТТН" at bounding box center [1118, 173] width 94 height 21
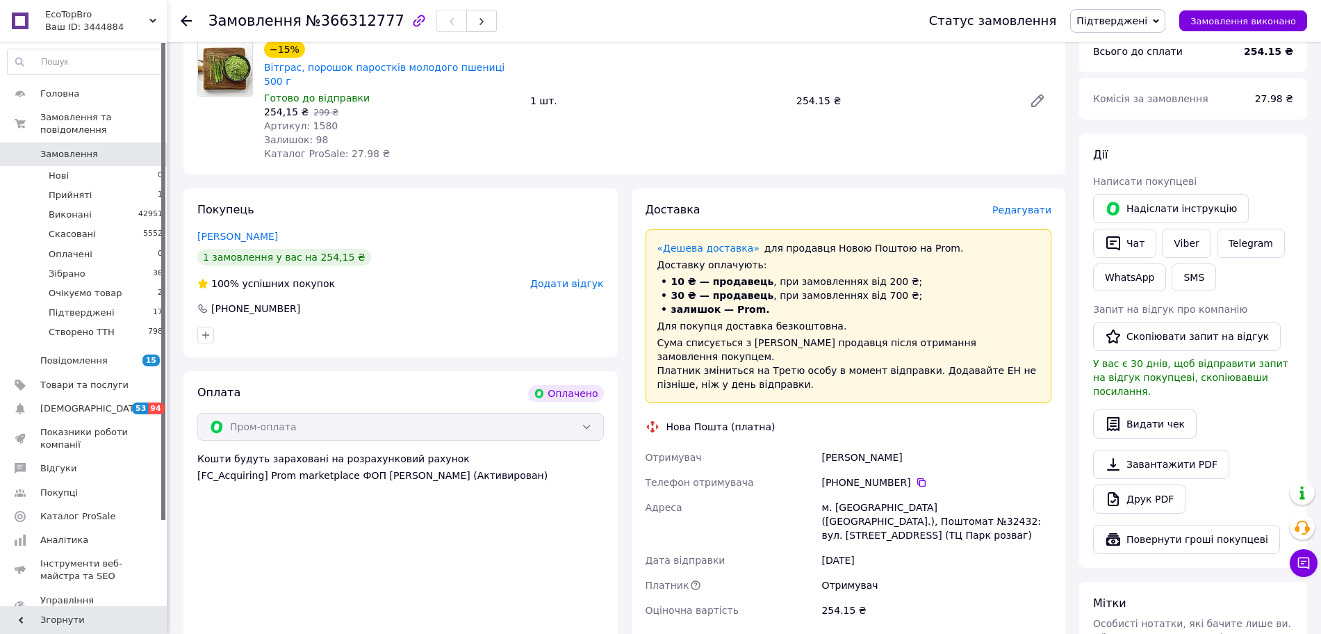
scroll to position [608, 0]
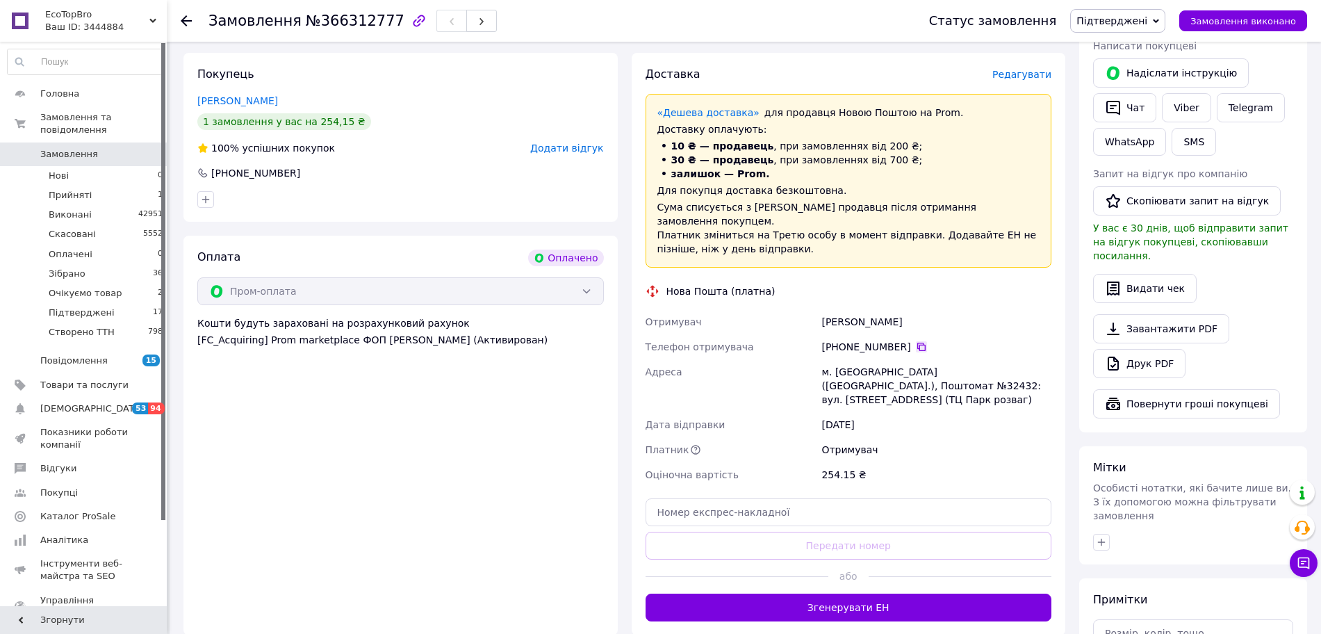
click at [917, 343] on icon at bounding box center [921, 347] width 8 height 8
click at [1027, 359] on div "м. [GEOGRAPHIC_DATA] ([GEOGRAPHIC_DATA].), Поштомат №32432: вул. [STREET_ADDRES…" at bounding box center [937, 385] width 236 height 53
copy div "32432"
click at [1027, 359] on div "м. [GEOGRAPHIC_DATA] ([GEOGRAPHIC_DATA].), Поштомат №32432: вул. [STREET_ADDRES…" at bounding box center [937, 385] width 236 height 53
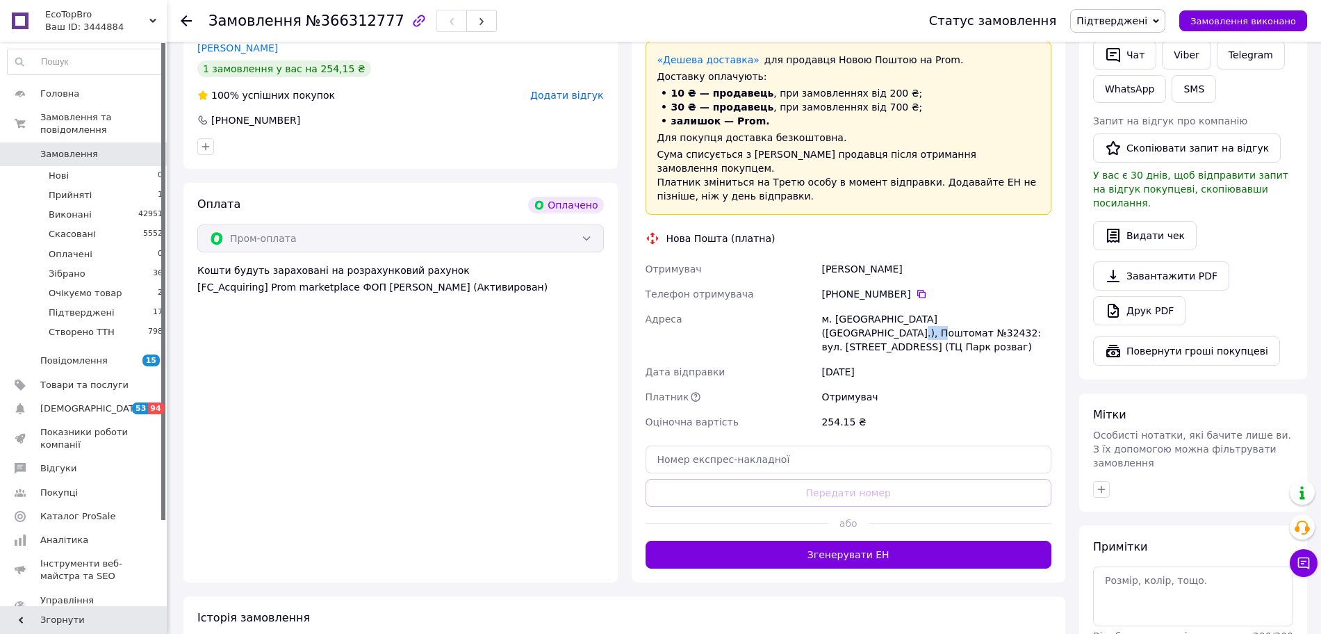
scroll to position [695, 0]
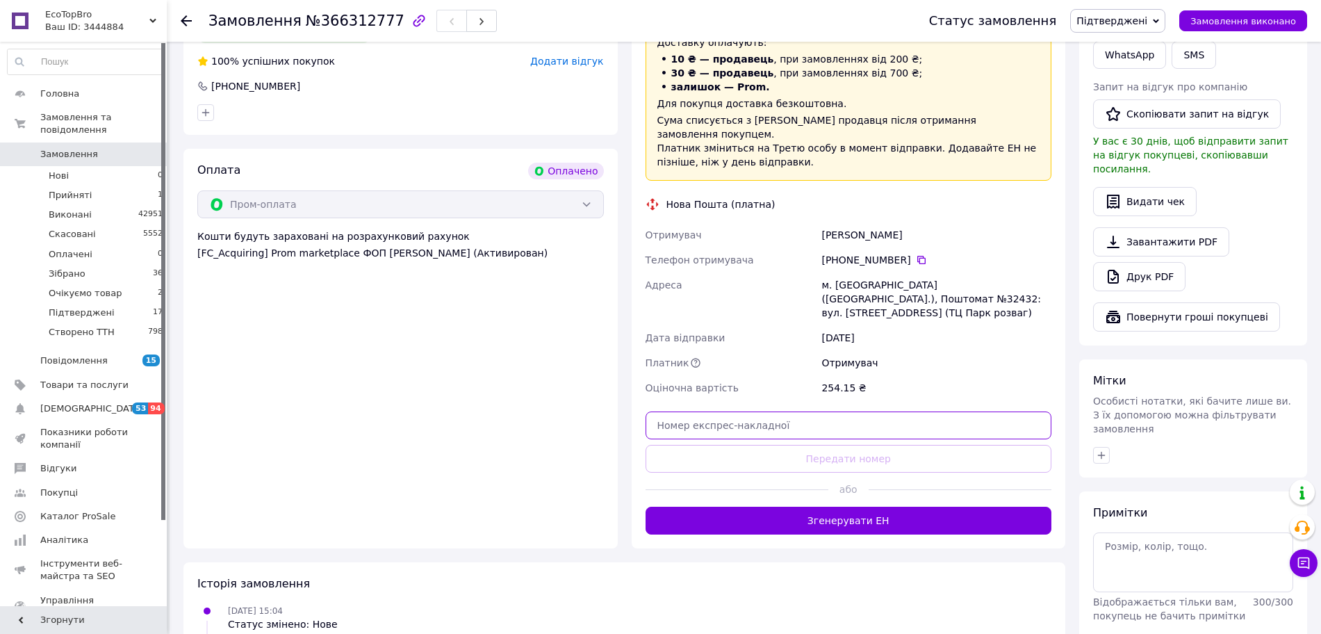
click at [846, 411] on input "text" at bounding box center [849, 425] width 407 height 28
paste input "20451269150857"
type input "20451269150857"
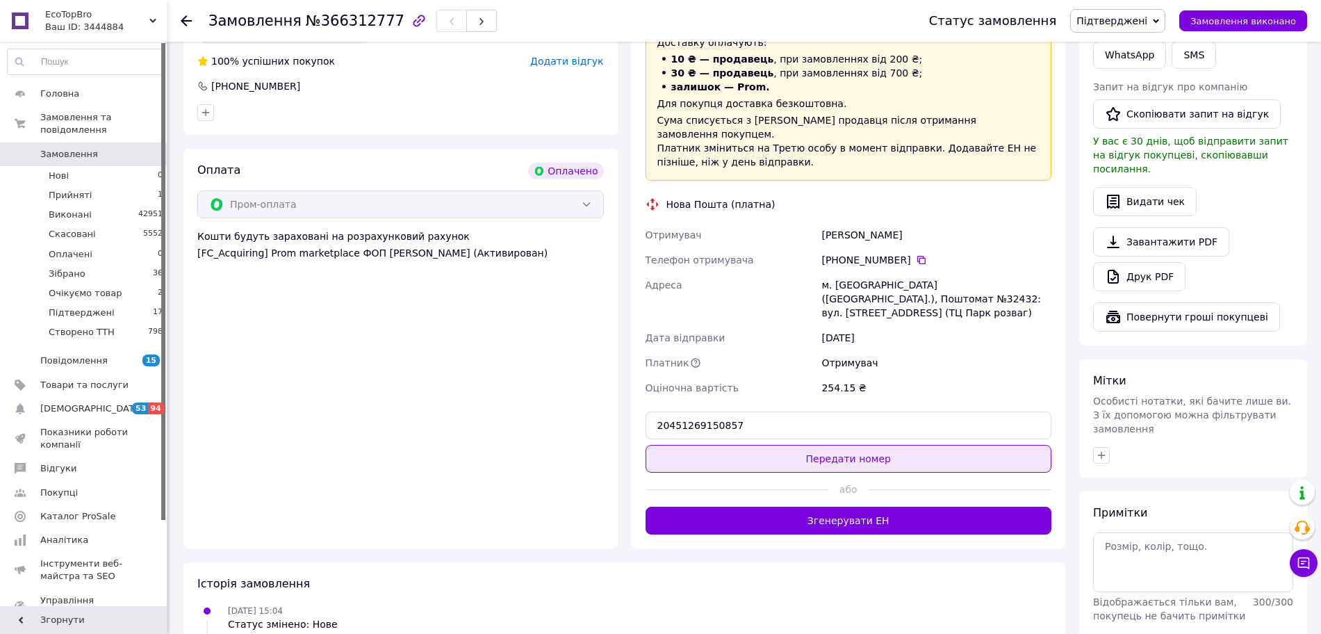
click at [855, 445] on button "Передати номер" at bounding box center [849, 459] width 407 height 28
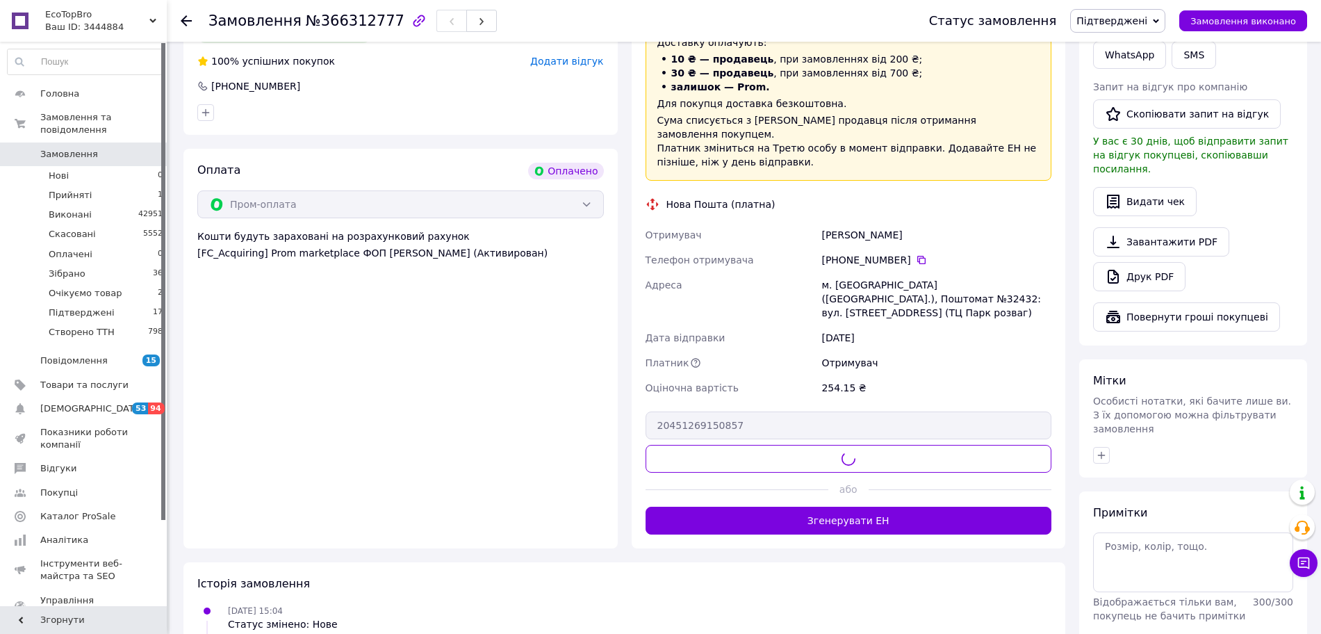
click at [1134, 26] on span "Підтверджені" at bounding box center [1111, 20] width 71 height 11
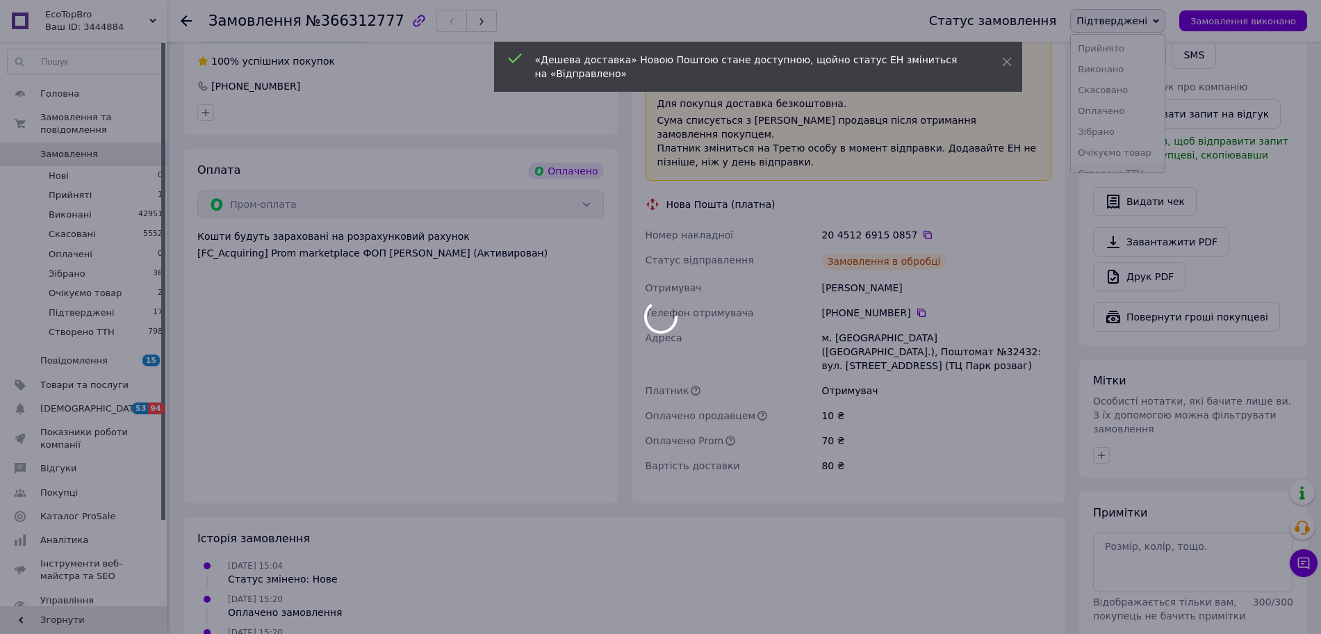
click at [1149, 165] on li "Створено ТТН" at bounding box center [1118, 173] width 94 height 21
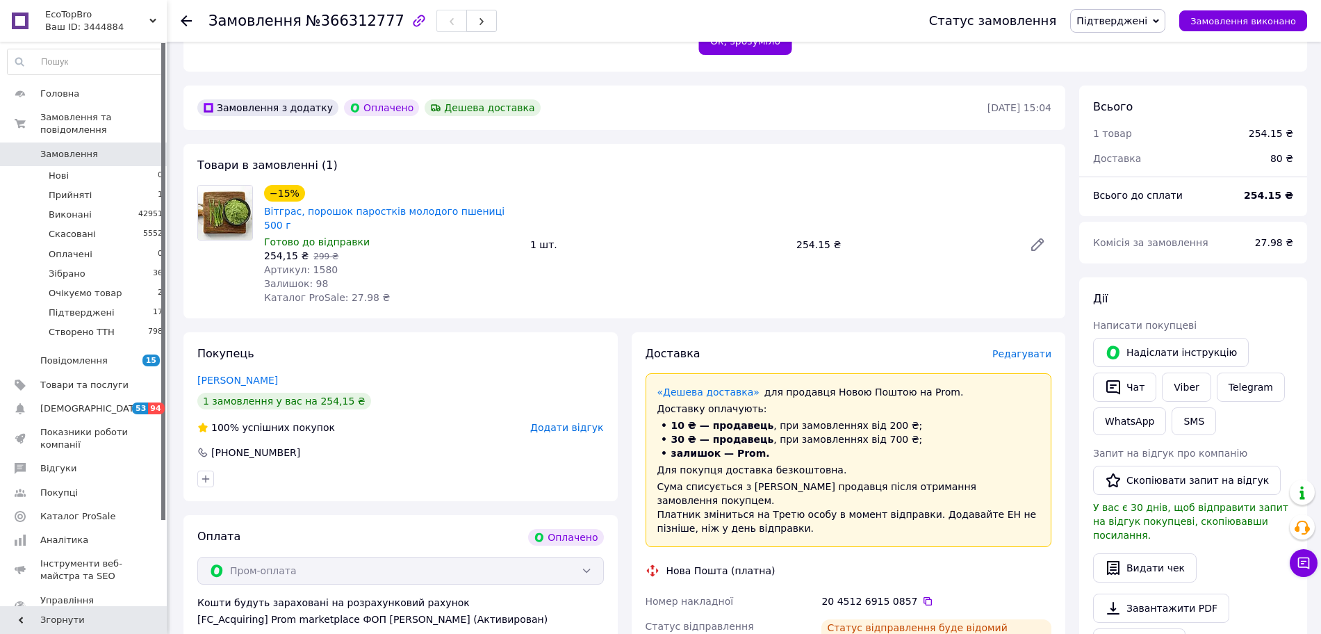
scroll to position [174, 0]
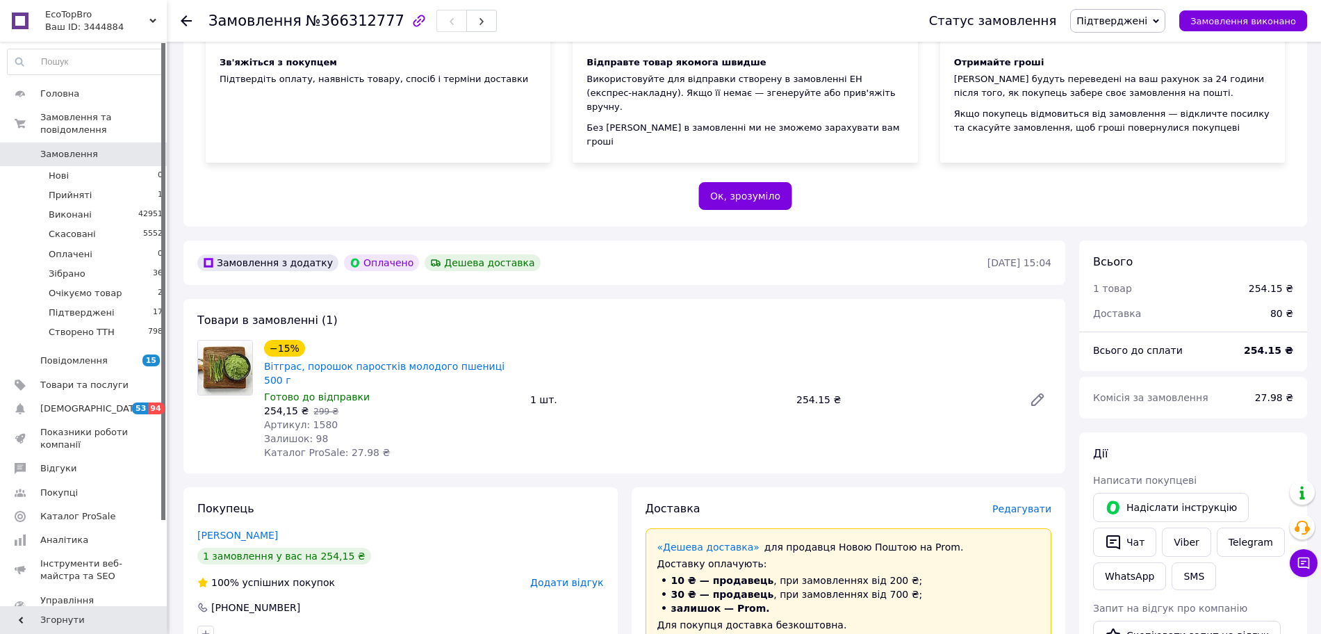
click at [1125, 19] on span "Підтверджені" at bounding box center [1111, 20] width 71 height 11
click at [1138, 170] on li "Створено ТТН" at bounding box center [1118, 173] width 94 height 21
click at [95, 148] on span "Замовлення" at bounding box center [84, 154] width 88 height 13
